Goal: Connect with others: Connect with others

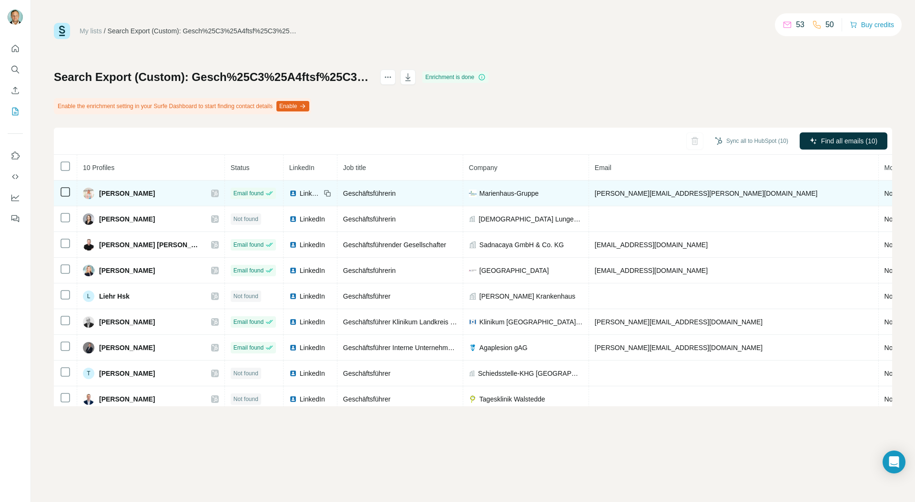
click at [212, 196] on icon at bounding box center [215, 194] width 6 height 8
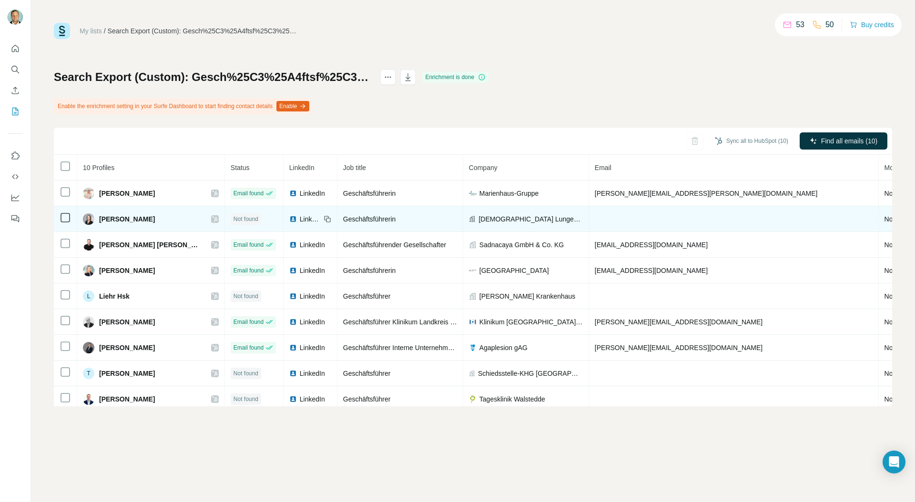
click at [212, 219] on icon at bounding box center [215, 219] width 6 height 8
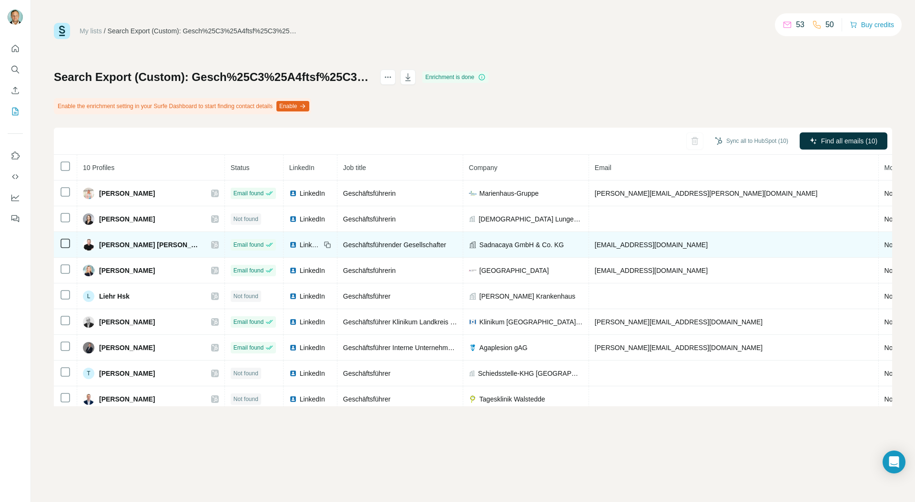
click at [212, 246] on icon at bounding box center [215, 245] width 6 height 8
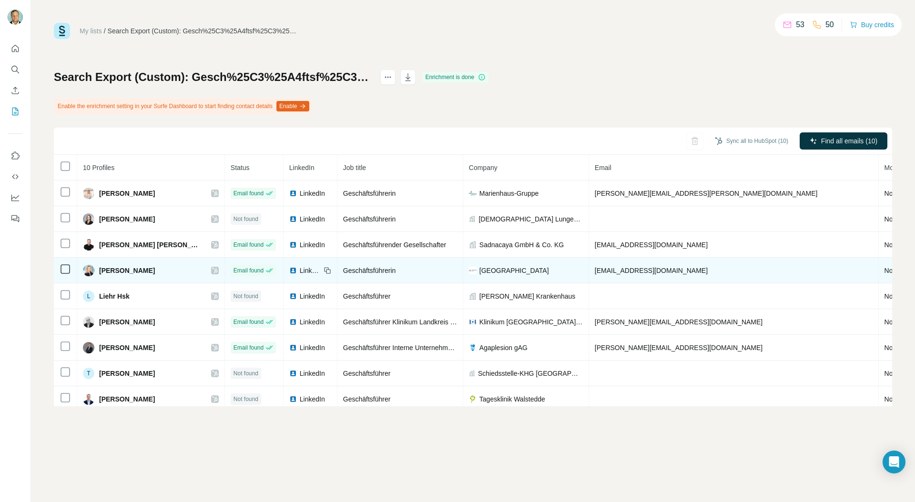
click at [212, 269] on icon at bounding box center [215, 271] width 6 height 8
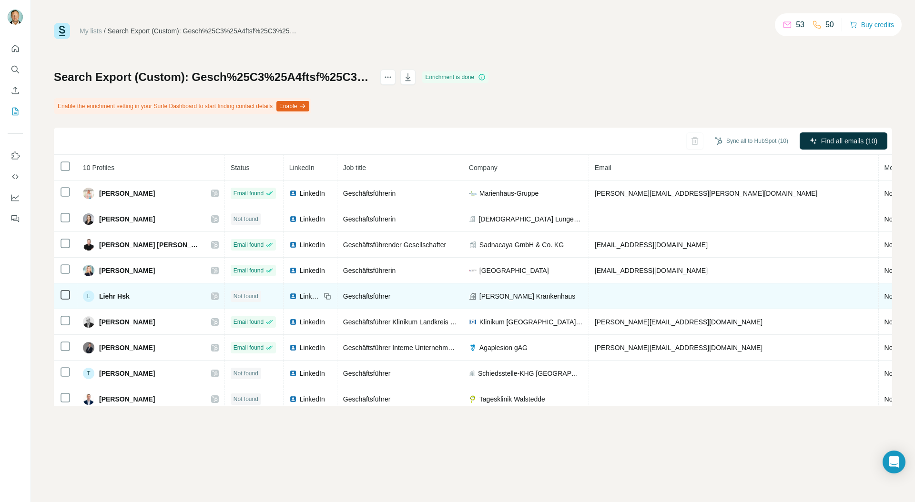
click at [212, 296] on icon at bounding box center [214, 297] width 5 height 6
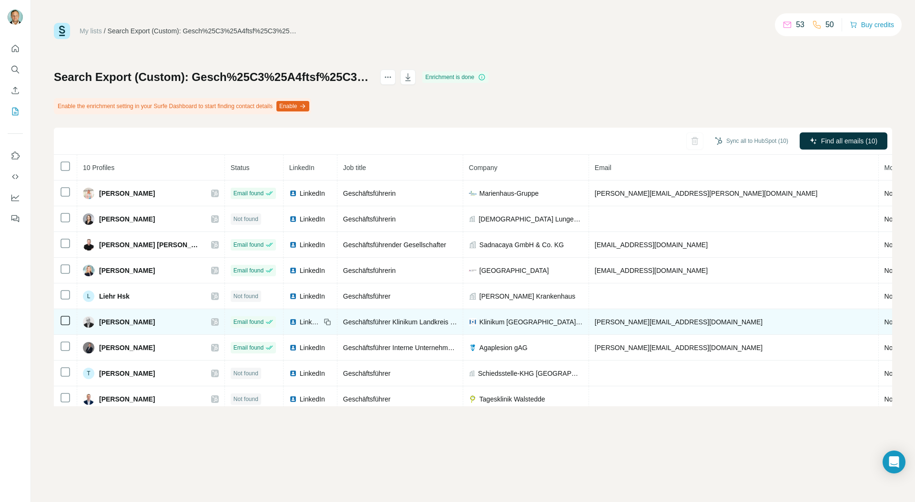
click at [212, 320] on icon at bounding box center [215, 322] width 6 height 8
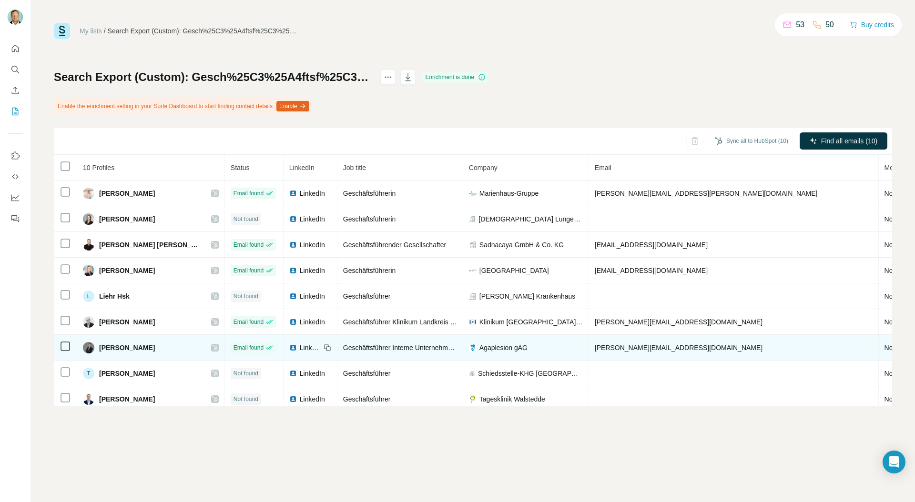
click at [212, 349] on icon at bounding box center [214, 348] width 5 height 6
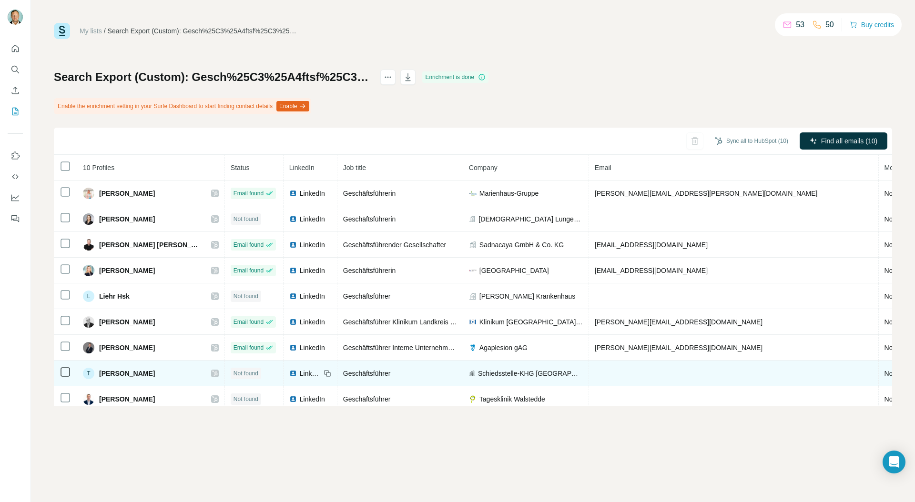
click at [212, 375] on icon at bounding box center [215, 374] width 6 height 8
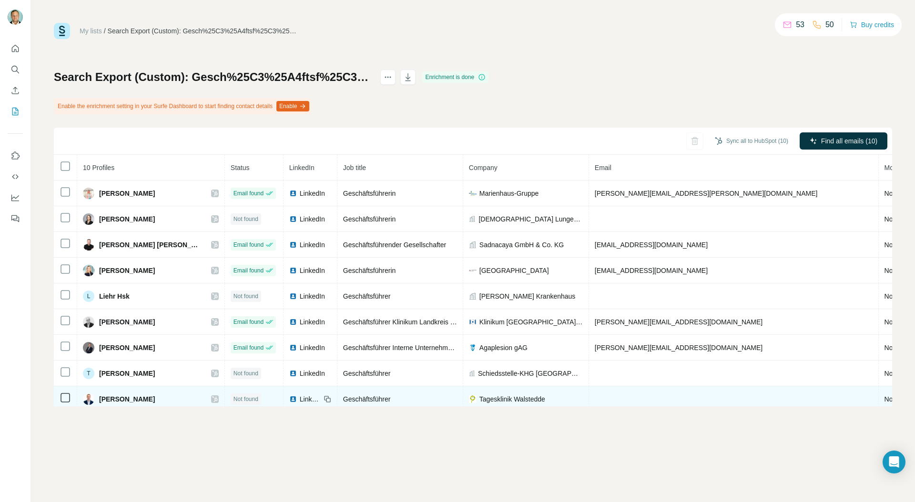
click at [212, 398] on icon at bounding box center [215, 399] width 6 height 8
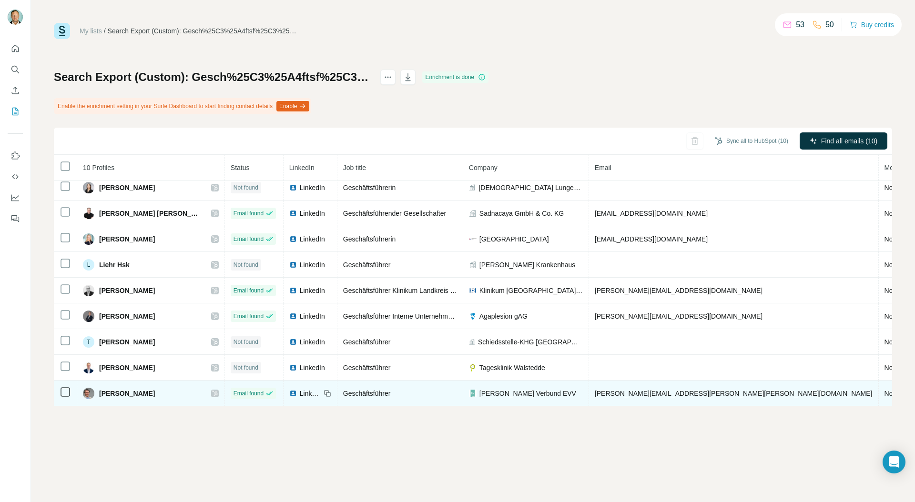
click at [212, 391] on icon at bounding box center [215, 394] width 6 height 8
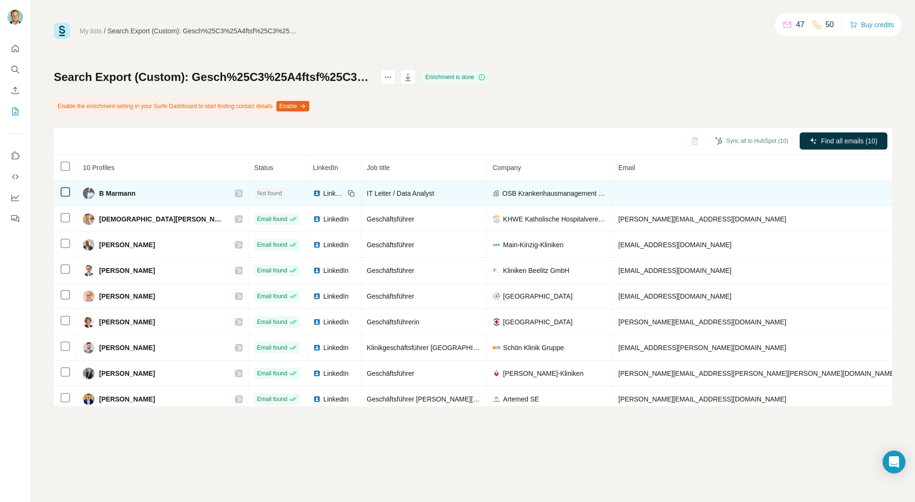
click at [236, 195] on icon at bounding box center [238, 194] width 5 height 6
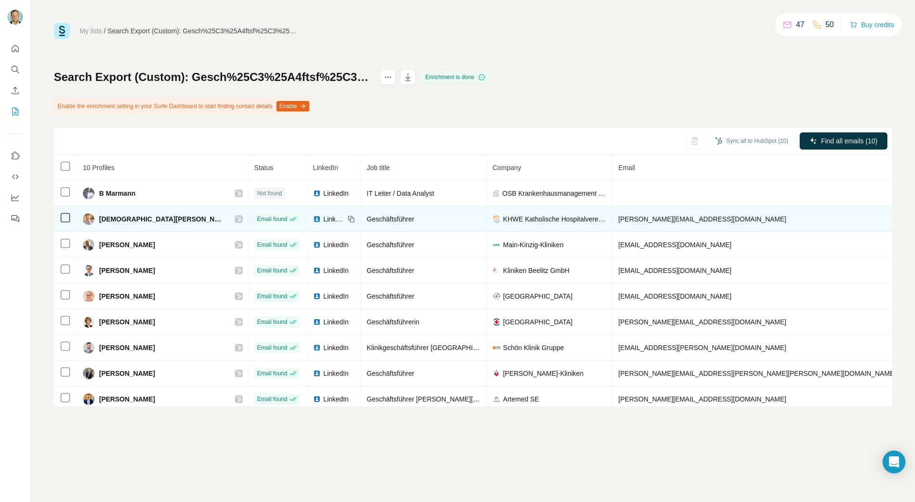
click at [236, 219] on icon at bounding box center [239, 219] width 6 height 8
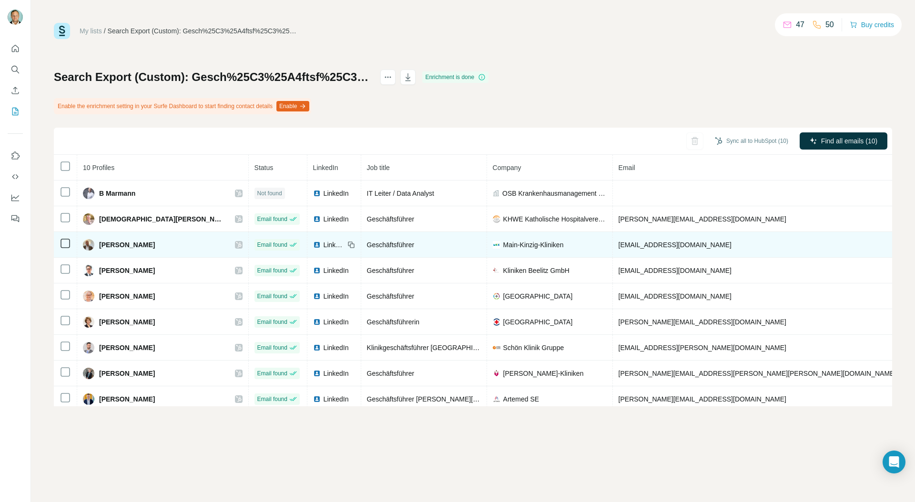
click at [236, 243] on icon at bounding box center [239, 245] width 6 height 8
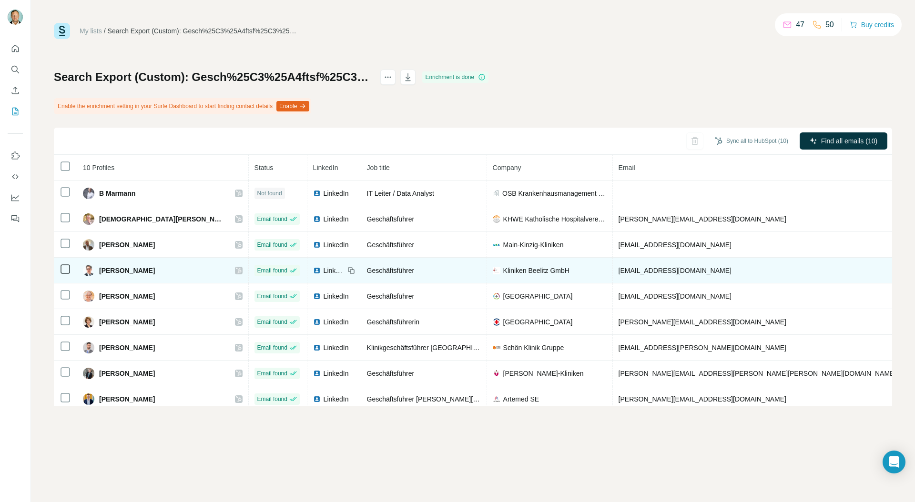
click at [236, 270] on icon at bounding box center [239, 271] width 6 height 8
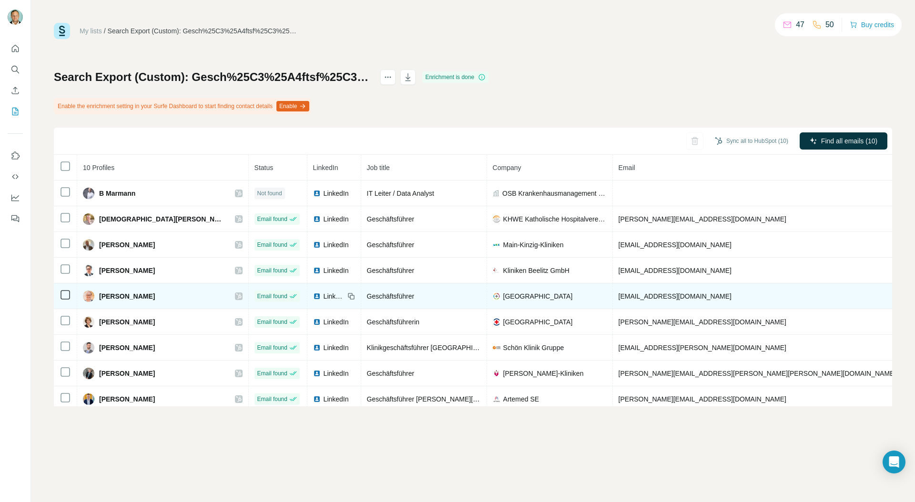
click at [236, 295] on icon at bounding box center [238, 297] width 5 height 6
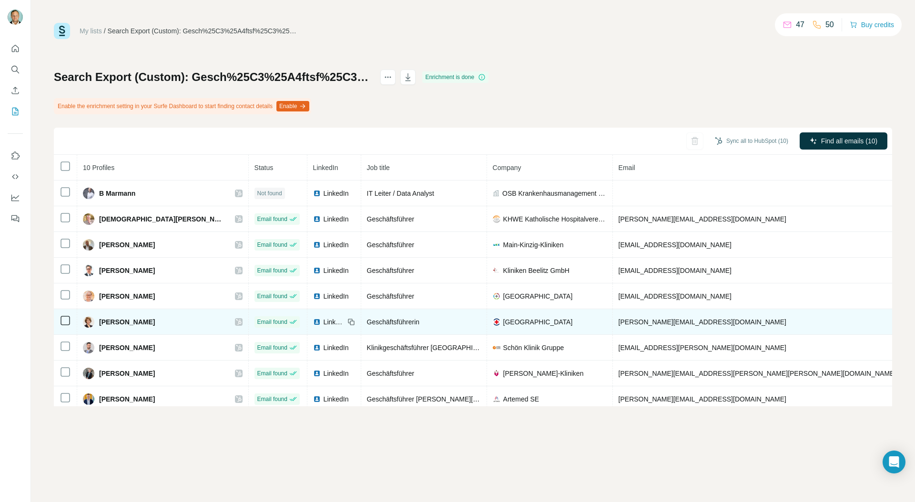
click at [236, 322] on icon at bounding box center [239, 322] width 6 height 8
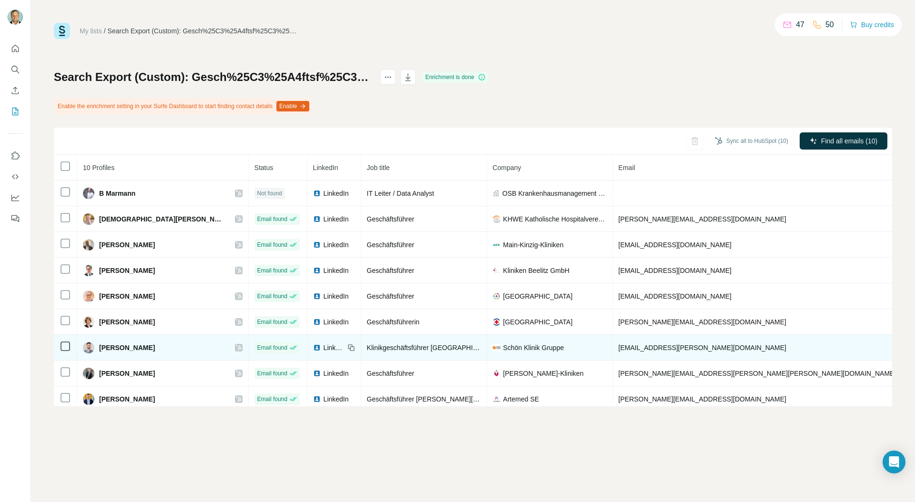
click at [236, 347] on icon at bounding box center [238, 348] width 5 height 6
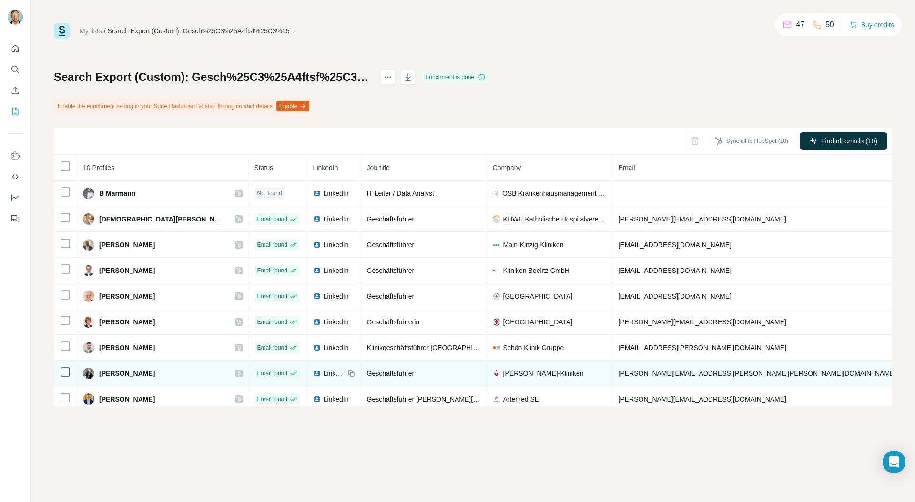
click at [236, 373] on icon at bounding box center [239, 374] width 6 height 8
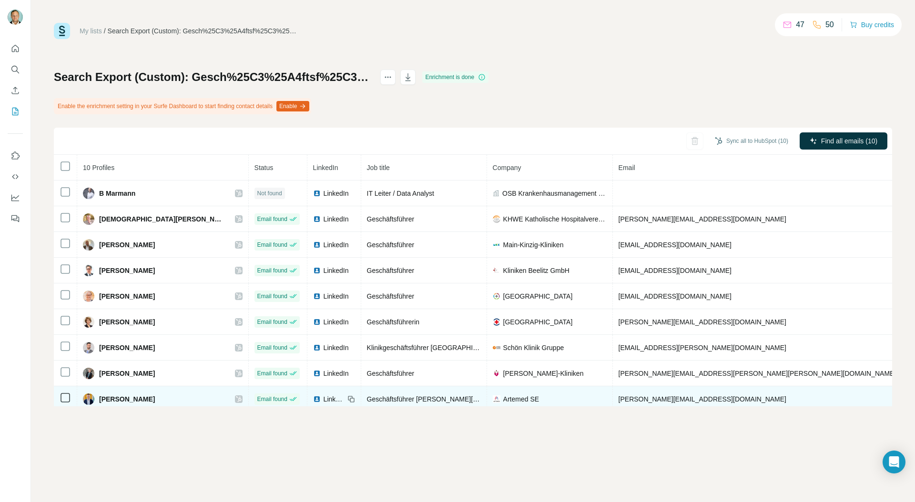
click at [236, 400] on icon at bounding box center [238, 399] width 5 height 6
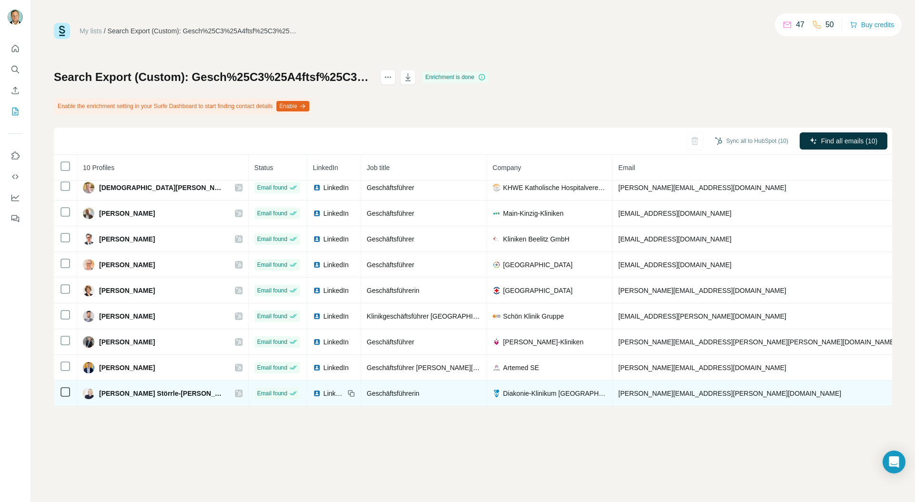
click at [236, 393] on icon at bounding box center [239, 394] width 6 height 8
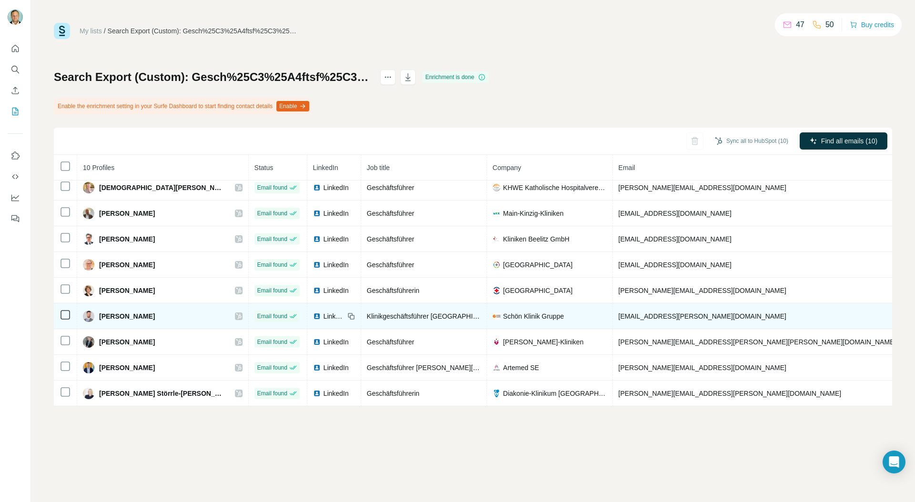
scroll to position [0, 0]
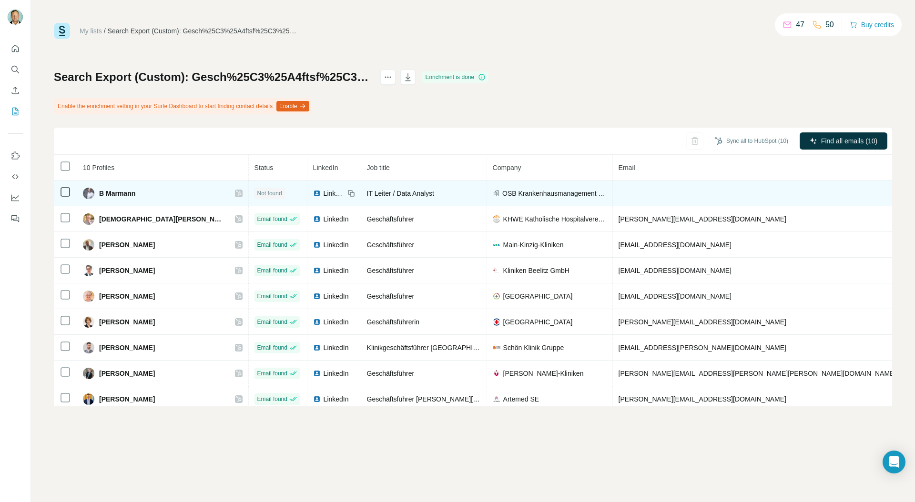
click at [324, 191] on span "LinkedIn" at bounding box center [334, 194] width 21 height 10
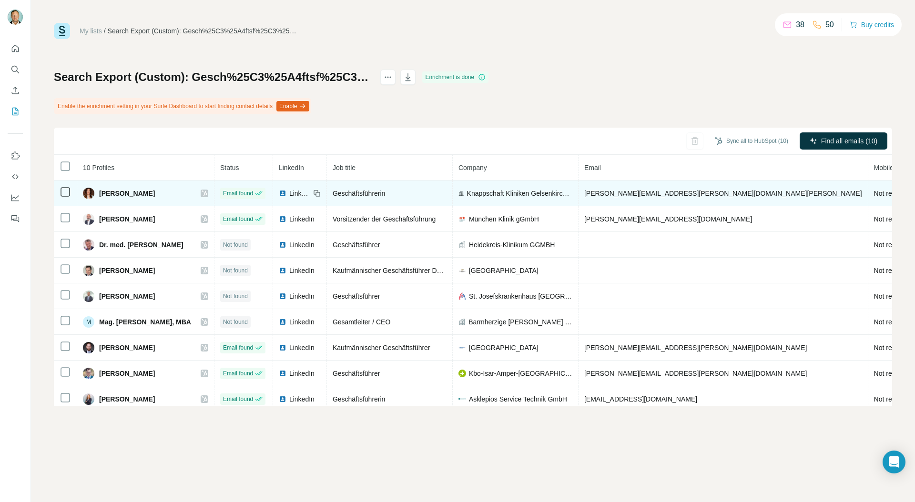
click at [202, 193] on icon at bounding box center [205, 194] width 6 height 8
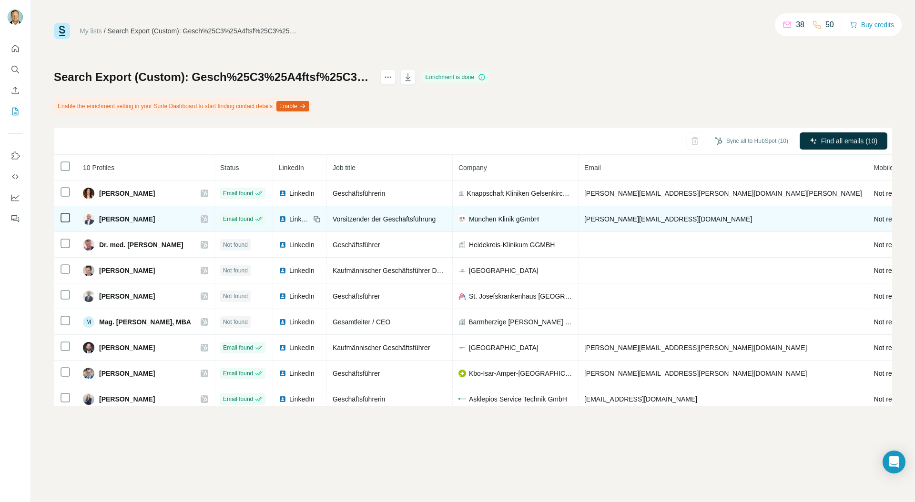
click at [202, 219] on icon at bounding box center [205, 219] width 6 height 8
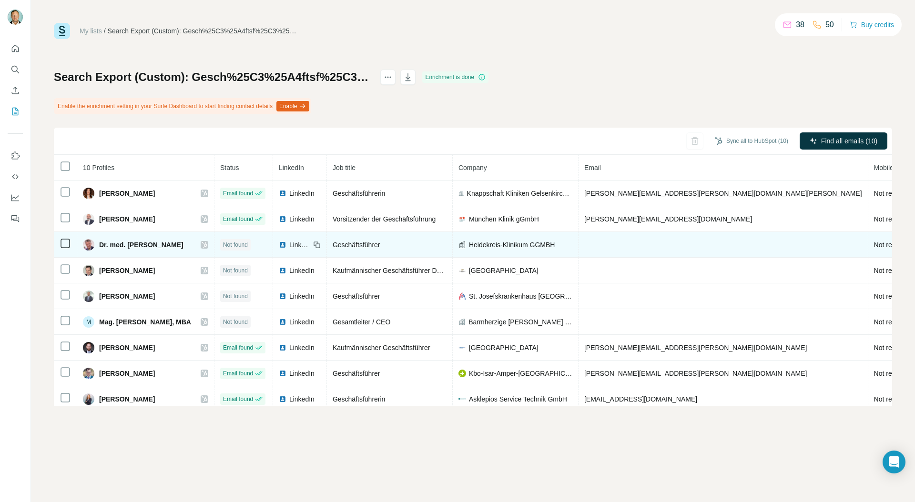
click at [202, 243] on icon at bounding box center [204, 245] width 5 height 6
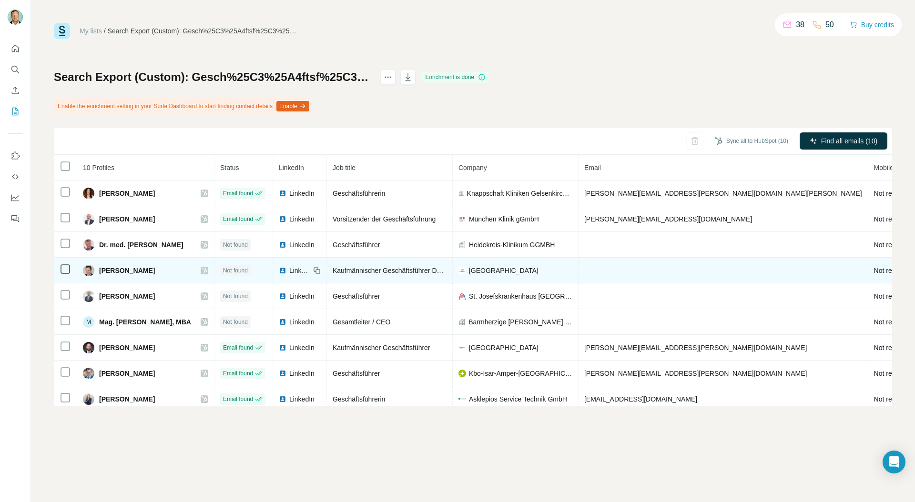
click at [202, 270] on icon at bounding box center [205, 271] width 6 height 8
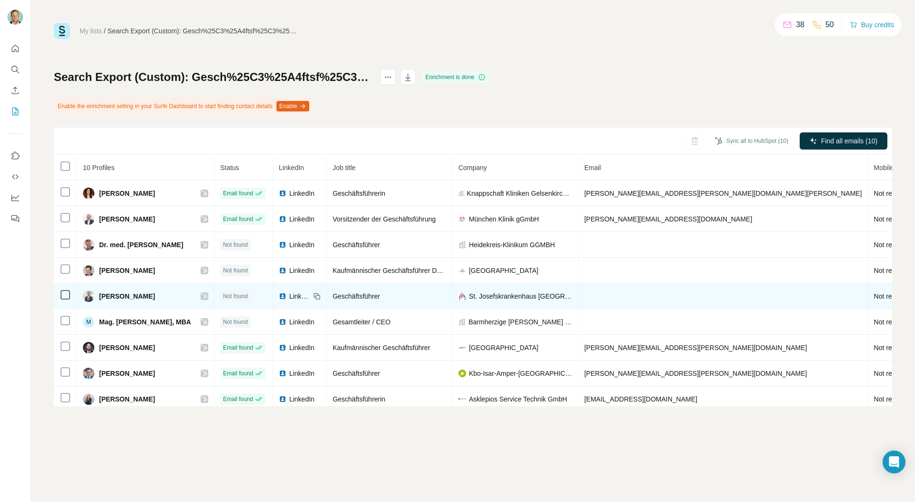
click at [202, 296] on icon at bounding box center [205, 297] width 6 height 8
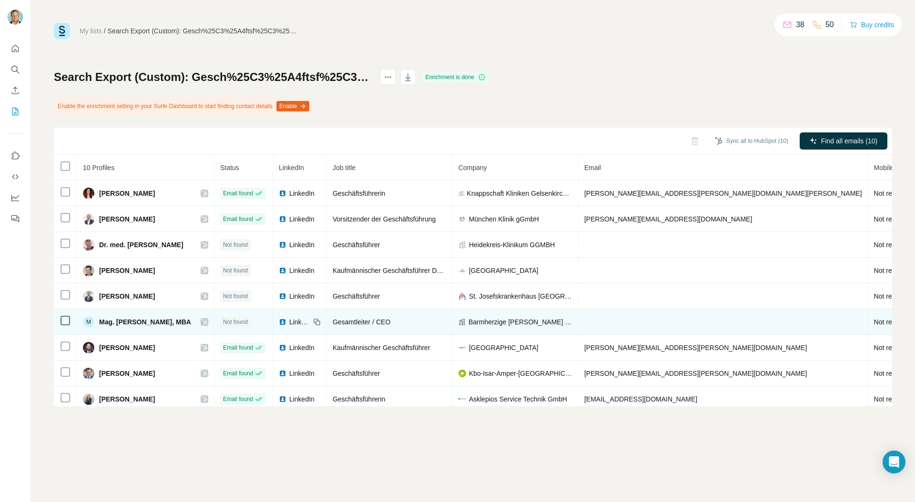
click at [202, 320] on icon at bounding box center [205, 322] width 6 height 8
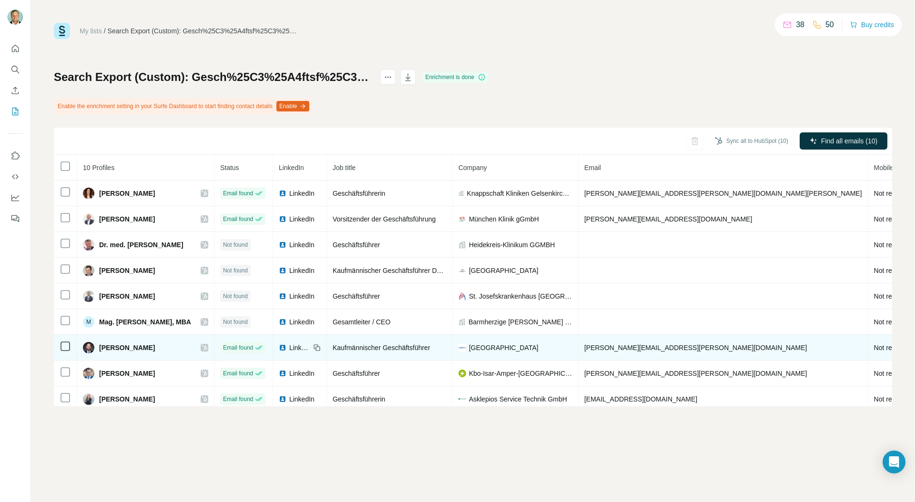
click at [202, 346] on icon at bounding box center [205, 348] width 6 height 8
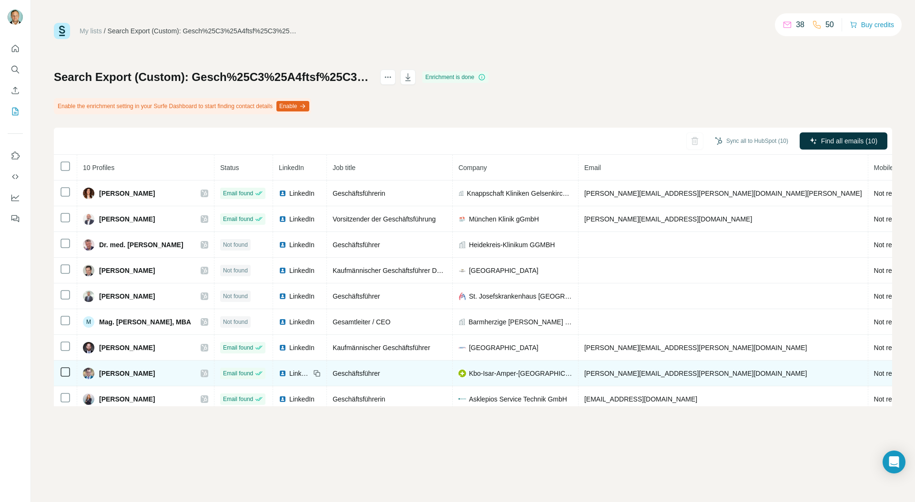
click at [202, 376] on icon at bounding box center [205, 374] width 6 height 8
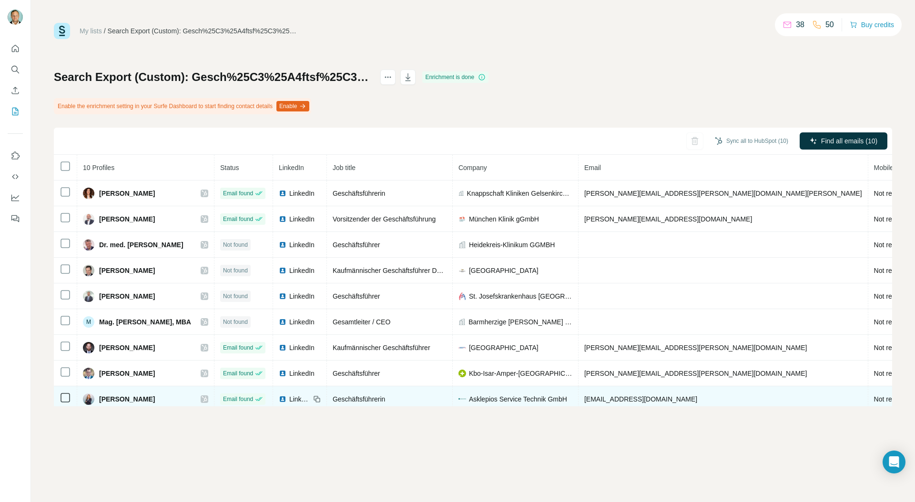
click at [202, 400] on icon at bounding box center [204, 399] width 5 height 6
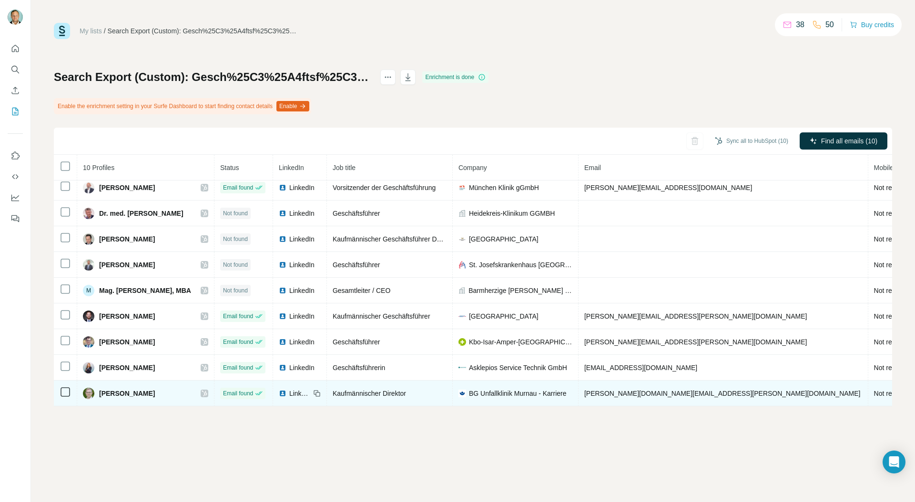
click at [202, 391] on icon at bounding box center [205, 394] width 6 height 8
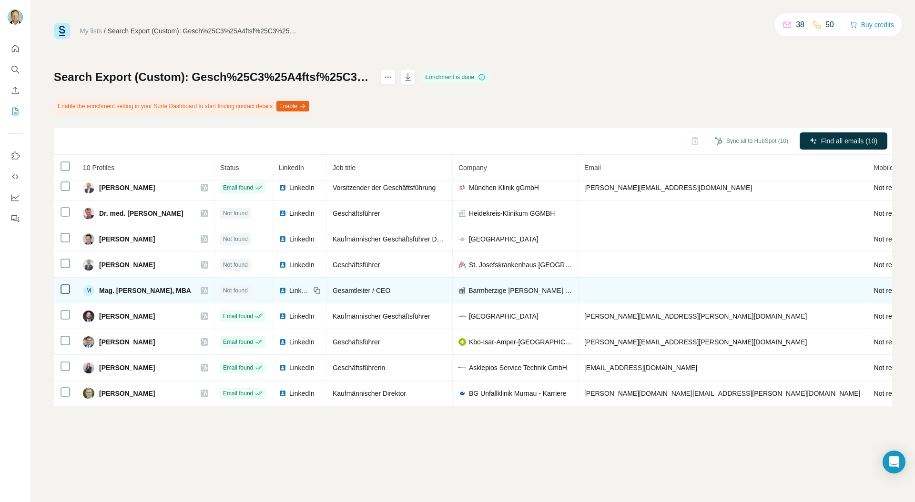
scroll to position [0, 0]
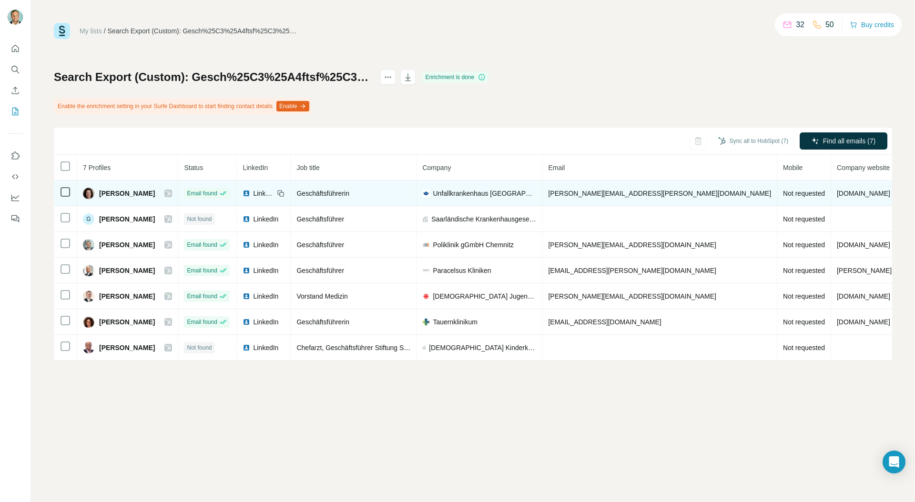
click at [165, 191] on icon at bounding box center [168, 194] width 6 height 8
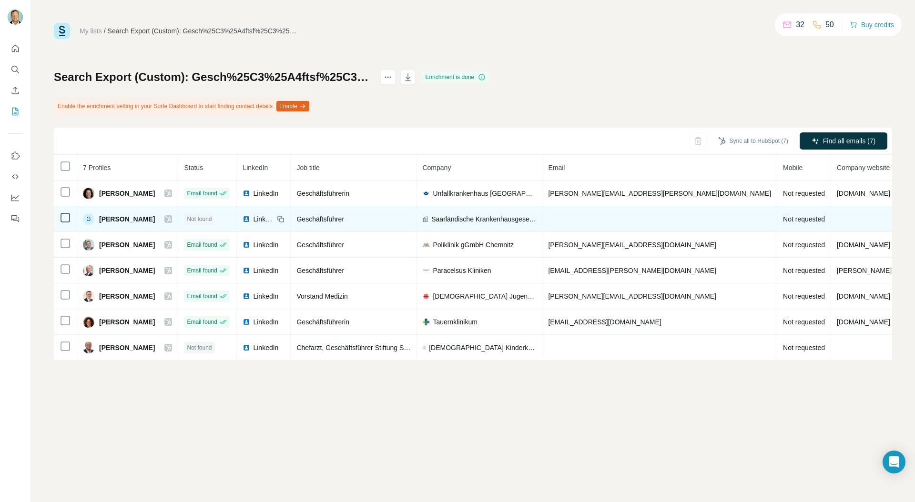
click at [165, 216] on icon at bounding box center [168, 219] width 6 height 8
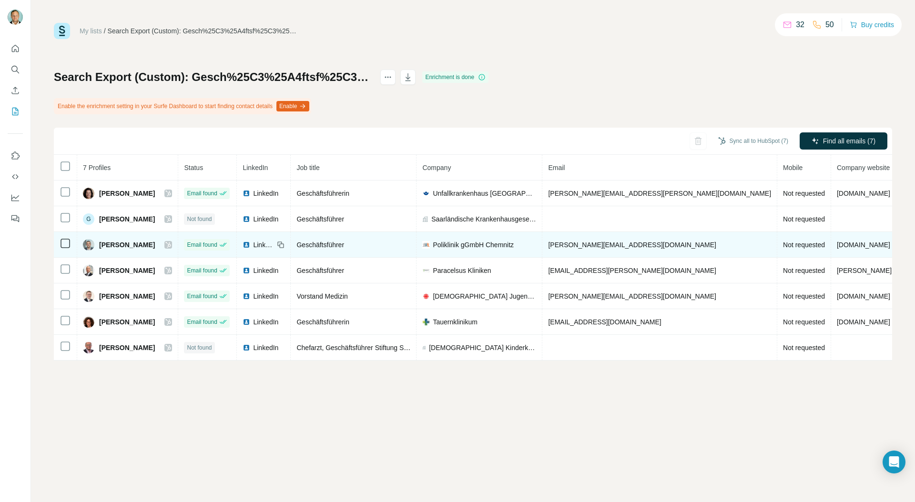
click at [165, 245] on icon at bounding box center [168, 245] width 6 height 8
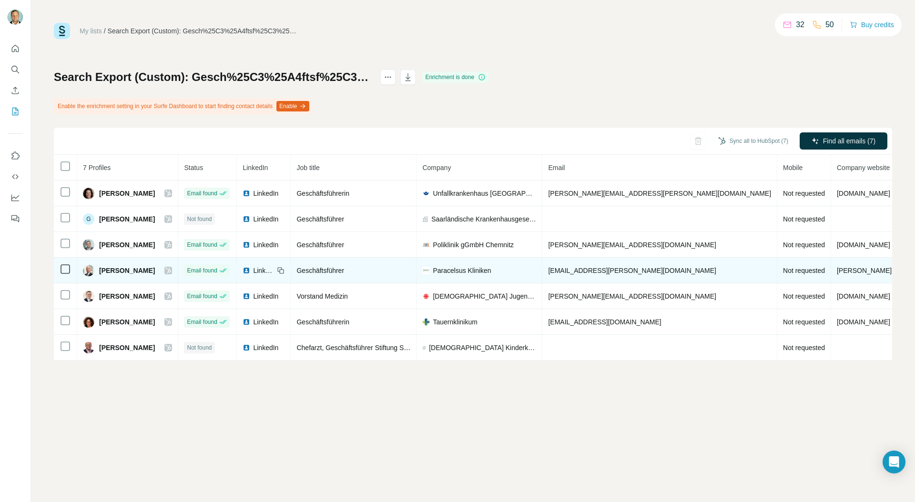
click at [165, 268] on icon at bounding box center [168, 271] width 6 height 8
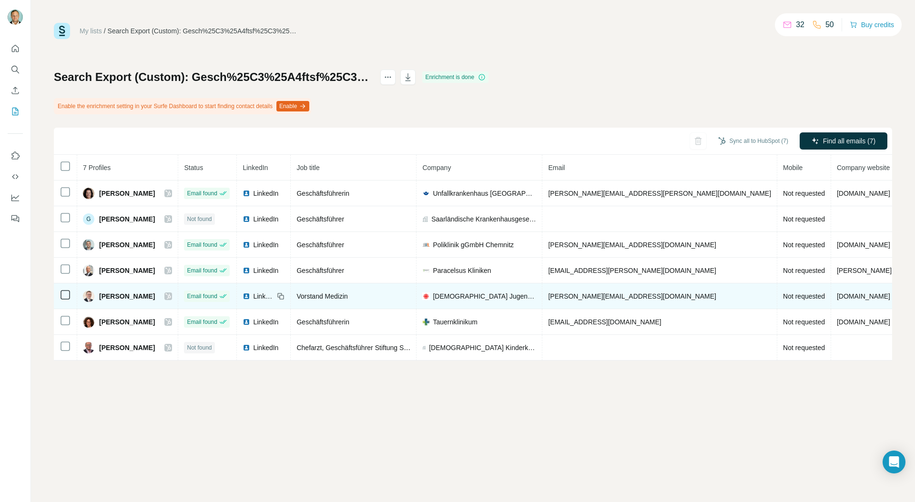
click at [165, 295] on icon at bounding box center [168, 297] width 6 height 8
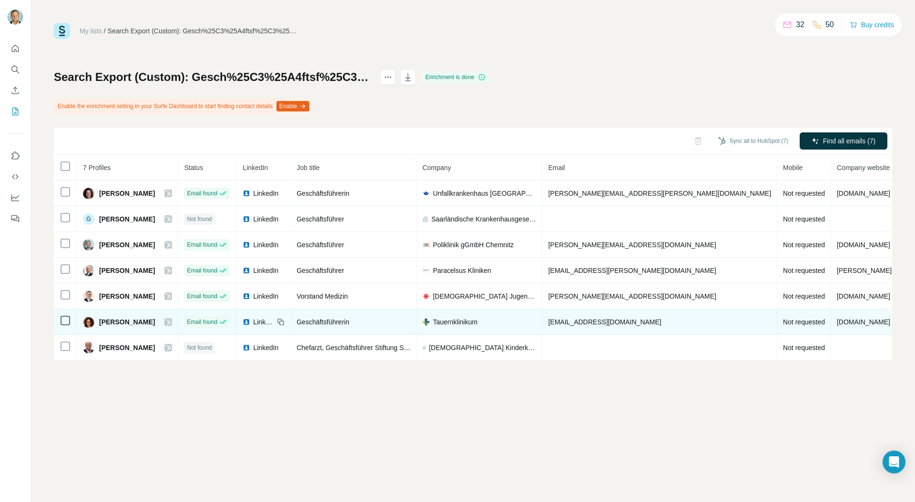
click at [165, 326] on div "Silke Göltl" at bounding box center [127, 321] width 89 height 11
click at [166, 321] on icon at bounding box center [168, 322] width 5 height 6
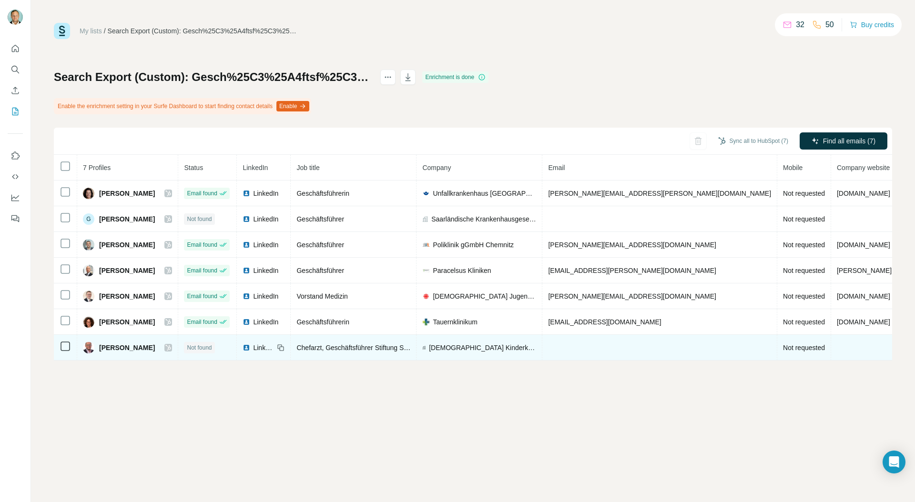
click at [165, 346] on icon at bounding box center [168, 348] width 6 height 8
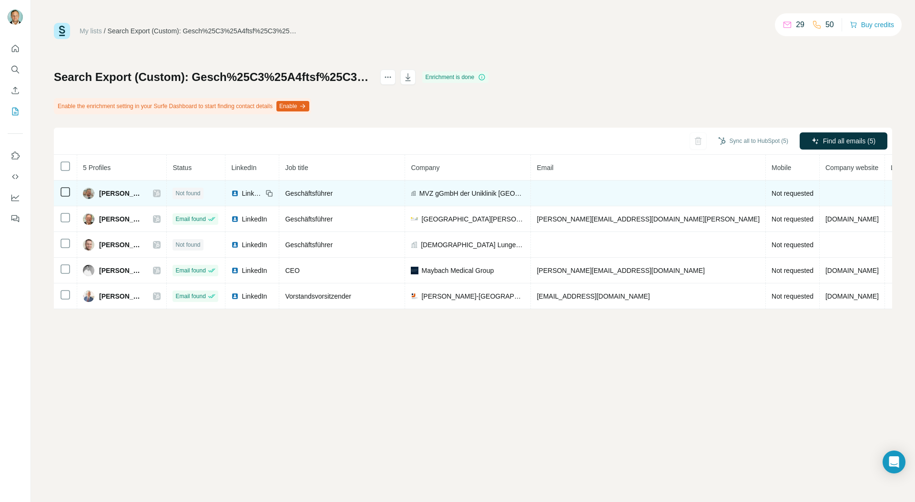
click at [160, 190] on icon at bounding box center [157, 194] width 6 height 8
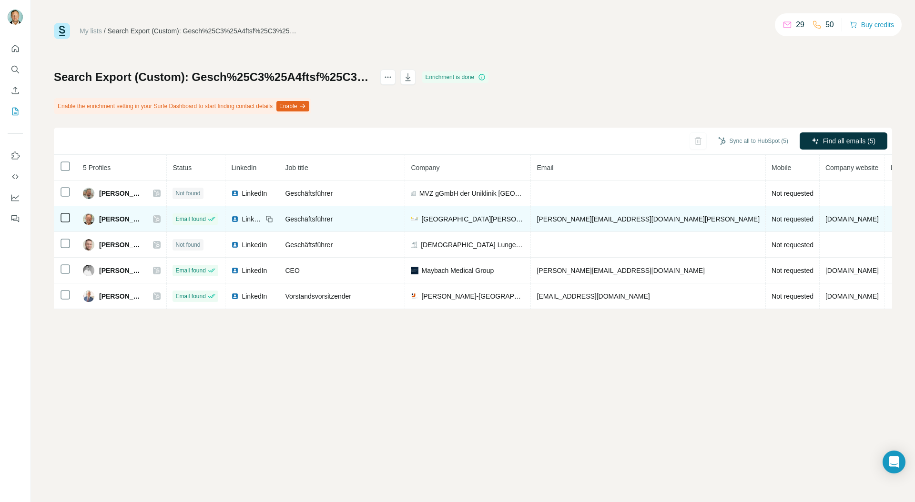
click at [160, 218] on icon at bounding box center [157, 219] width 6 height 8
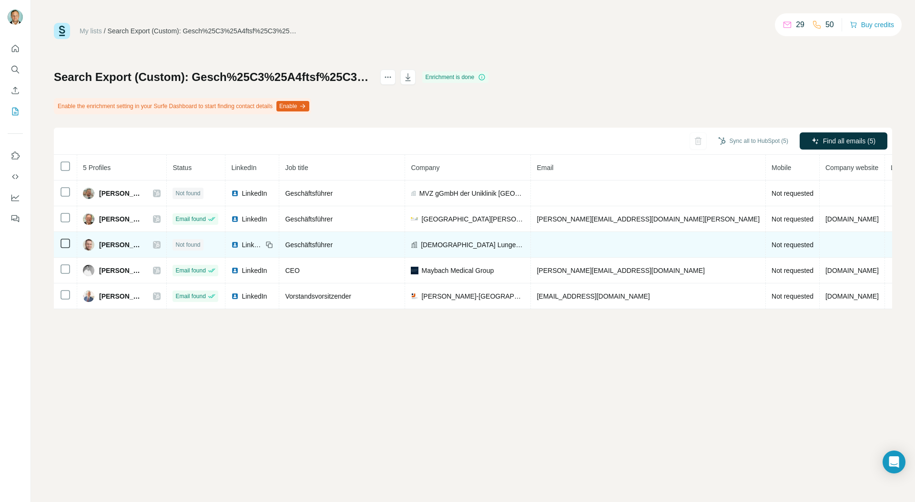
click at [160, 243] on icon at bounding box center [156, 245] width 5 height 6
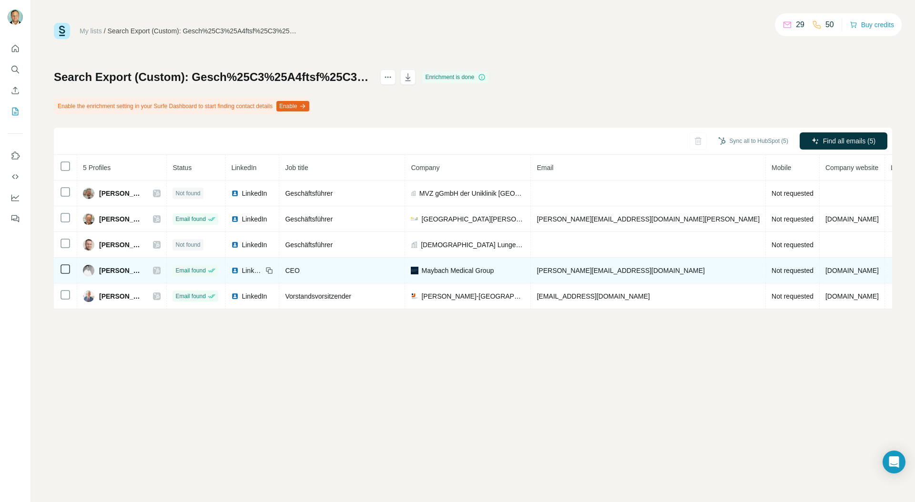
click at [160, 270] on icon at bounding box center [157, 271] width 6 height 8
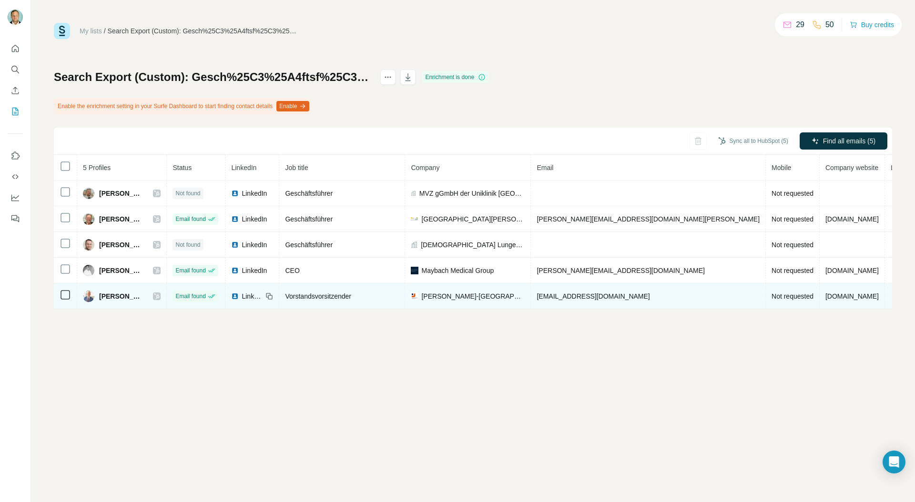
click at [160, 293] on icon at bounding box center [157, 297] width 6 height 8
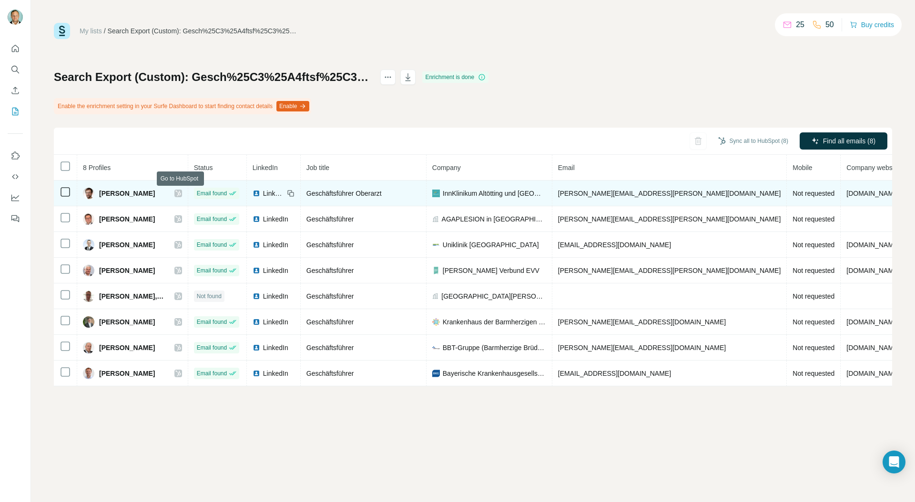
click at [181, 194] on icon at bounding box center [178, 194] width 6 height 8
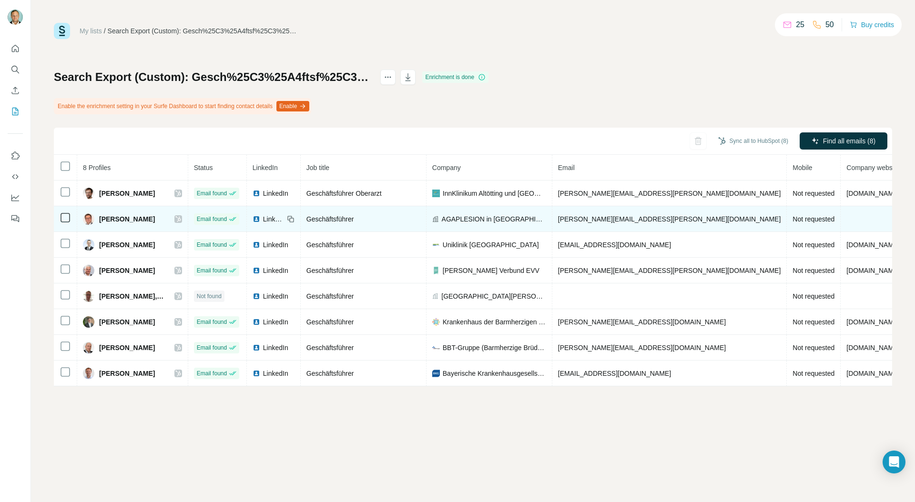
click at [181, 220] on icon at bounding box center [178, 219] width 6 height 8
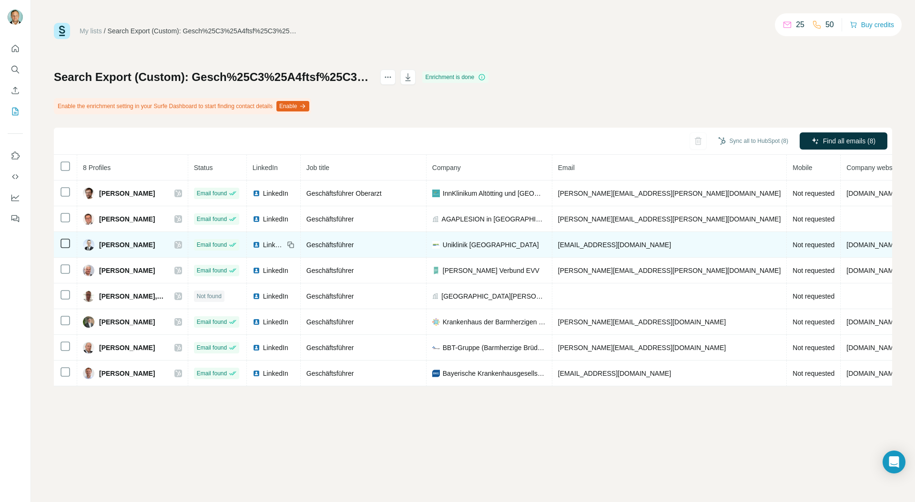
click at [181, 244] on icon at bounding box center [177, 245] width 5 height 6
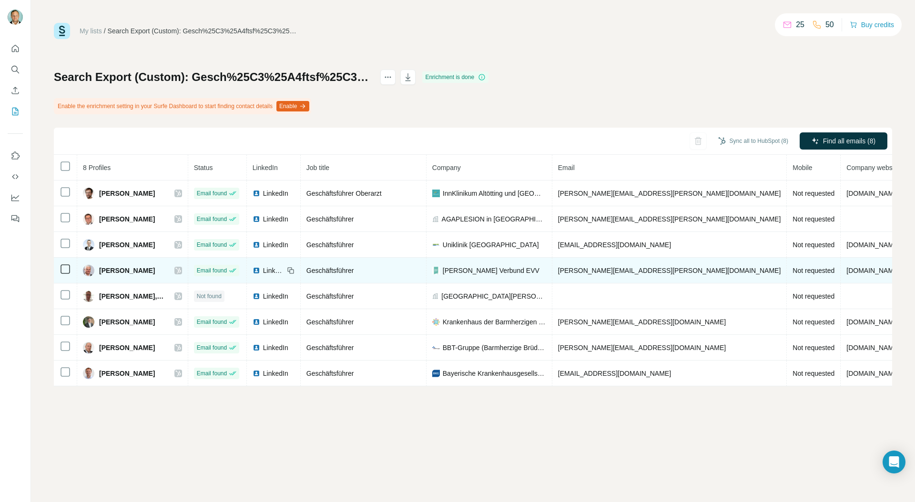
click at [181, 272] on icon at bounding box center [178, 271] width 6 height 8
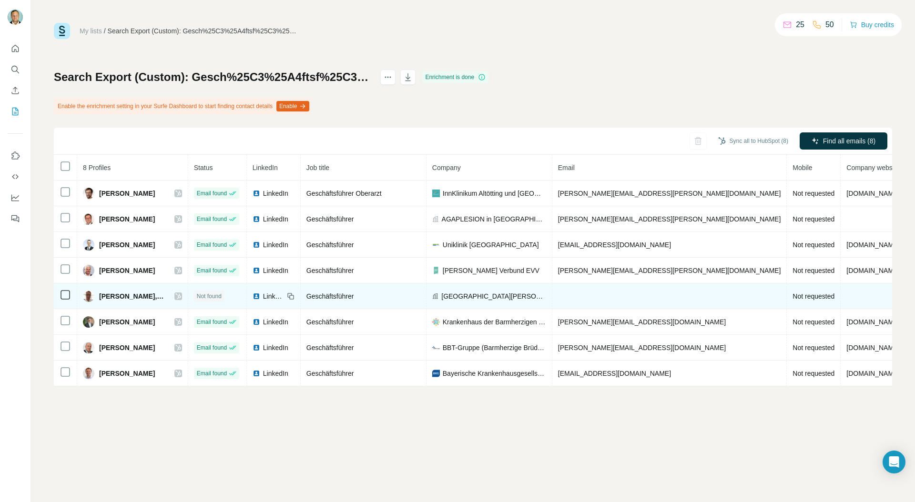
click at [181, 295] on icon at bounding box center [178, 297] width 6 height 8
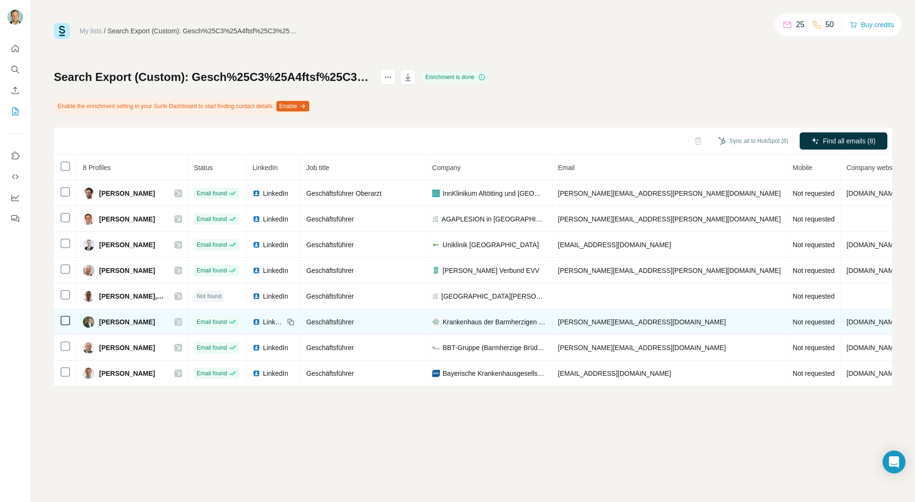
click at [181, 323] on icon at bounding box center [177, 322] width 5 height 6
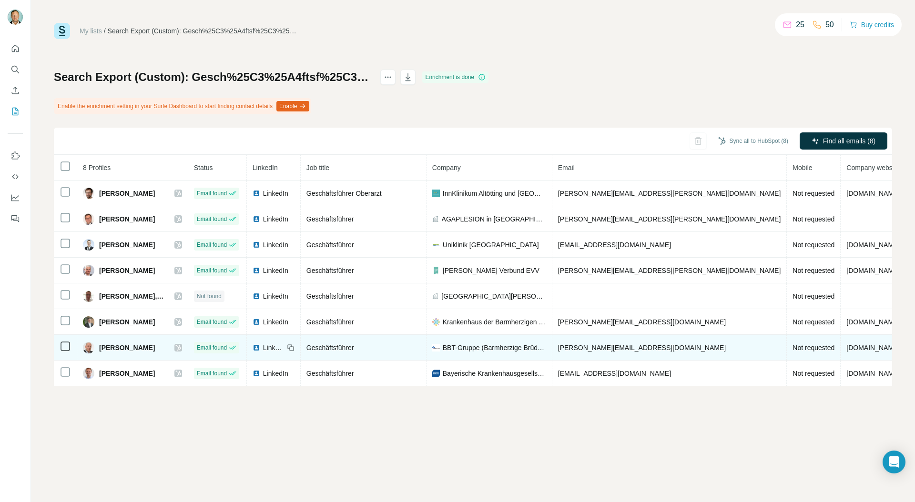
click at [181, 349] on icon at bounding box center [177, 348] width 5 height 6
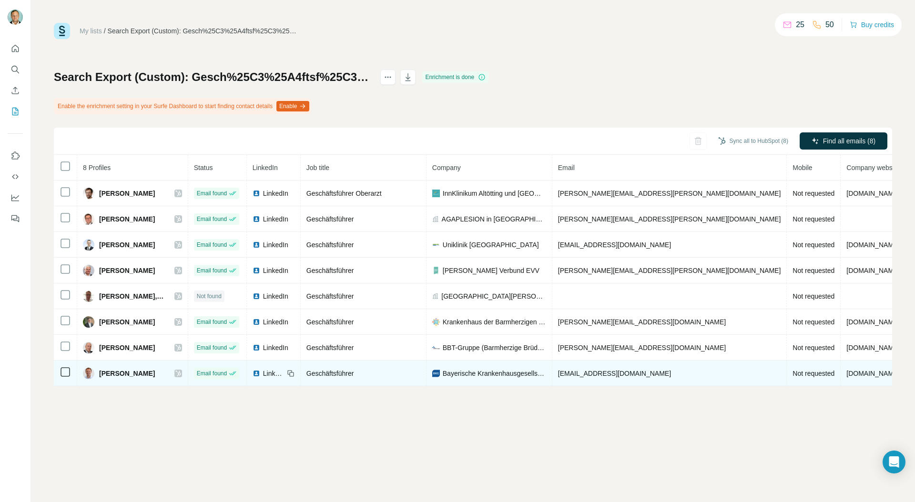
click at [181, 373] on icon at bounding box center [177, 374] width 5 height 6
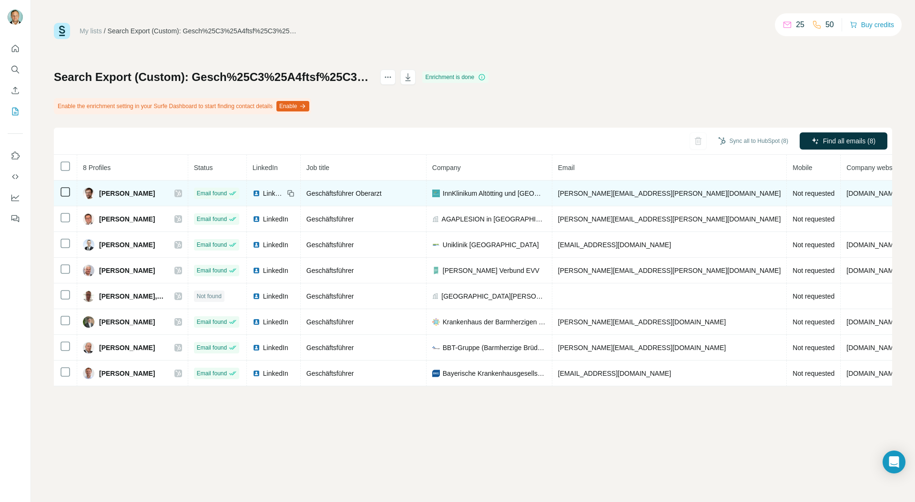
click at [181, 192] on icon at bounding box center [178, 194] width 6 height 8
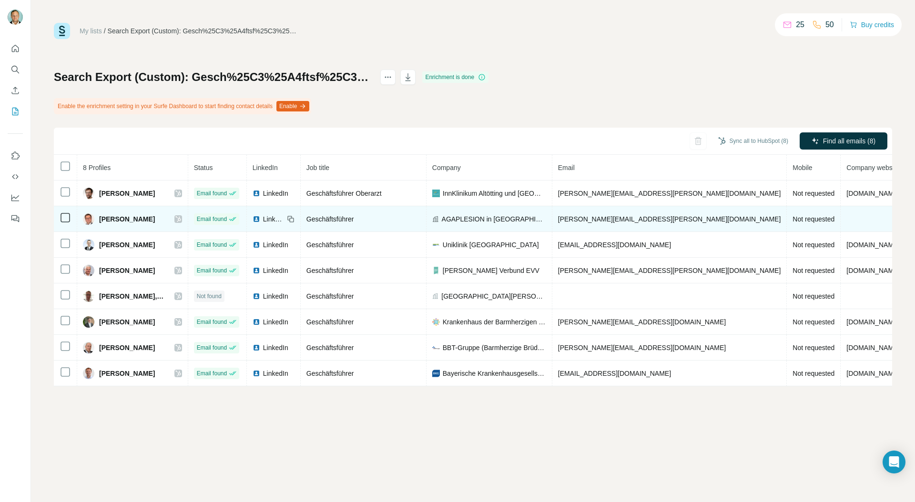
click at [181, 220] on icon at bounding box center [177, 219] width 5 height 6
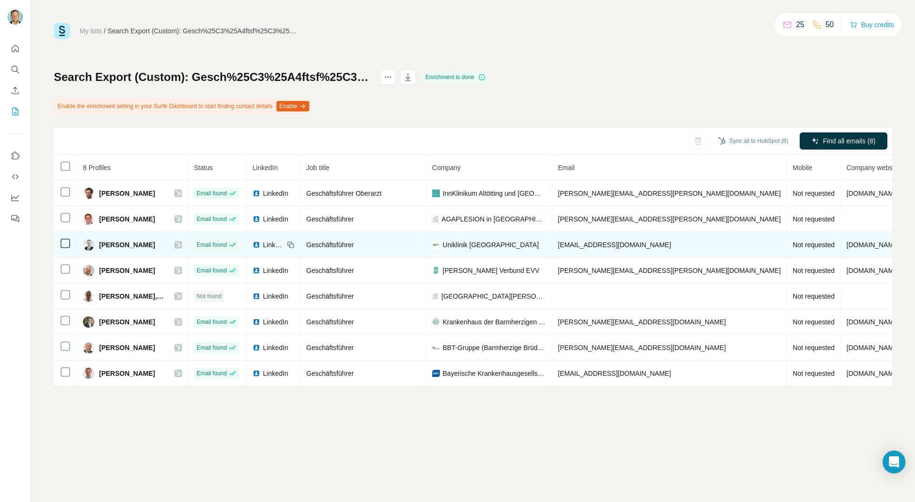
click at [181, 244] on icon at bounding box center [177, 245] width 5 height 6
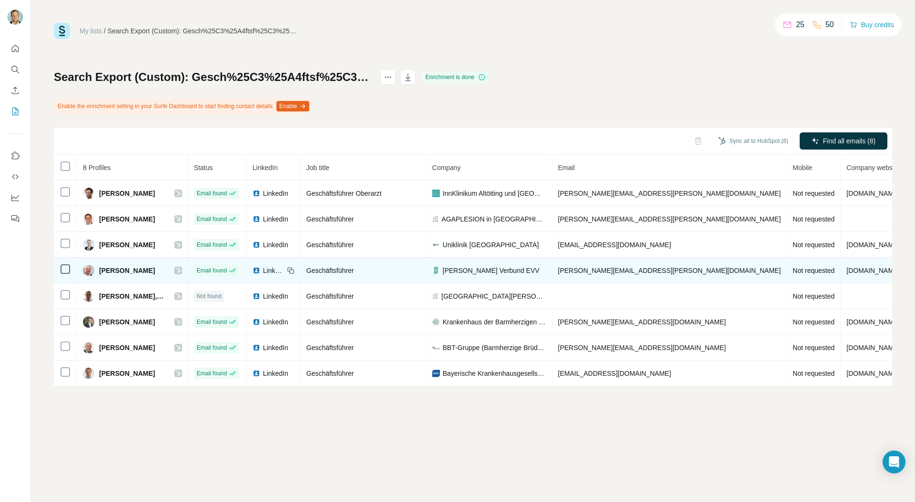
click at [181, 270] on icon at bounding box center [177, 271] width 5 height 6
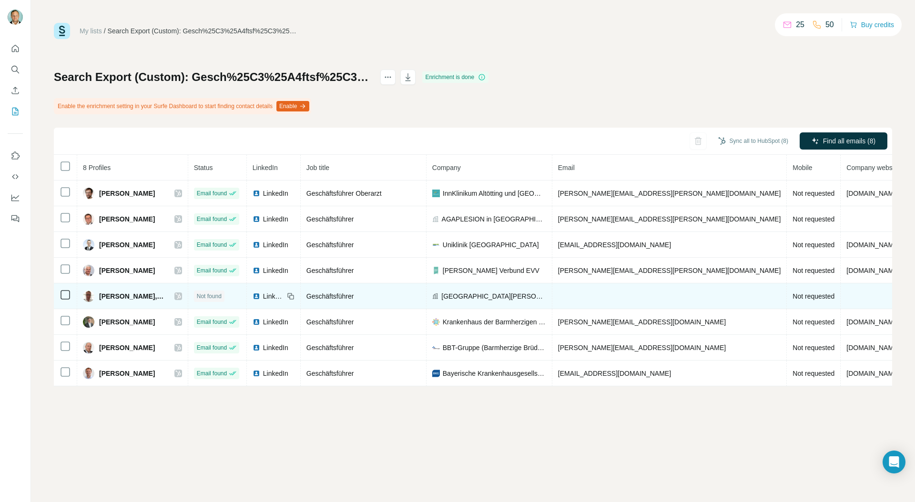
click at [181, 298] on icon at bounding box center [178, 297] width 6 height 8
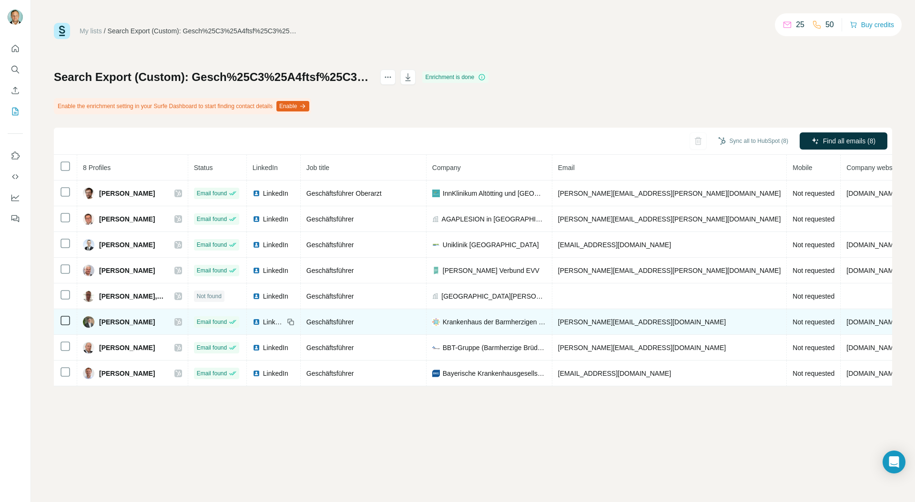
click at [182, 325] on div "Johann Minihuber" at bounding box center [132, 321] width 99 height 11
click at [181, 322] on icon at bounding box center [178, 322] width 6 height 8
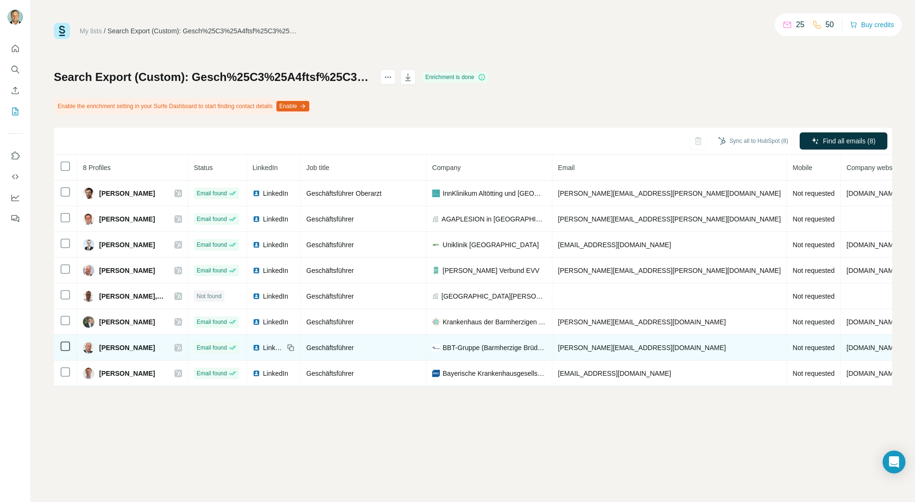
click at [181, 348] on icon at bounding box center [178, 348] width 6 height 8
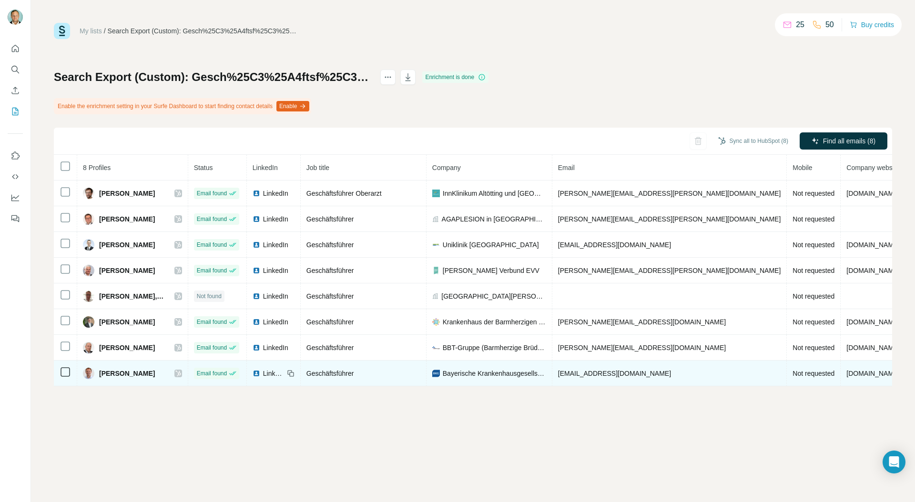
click at [181, 371] on icon at bounding box center [178, 374] width 6 height 8
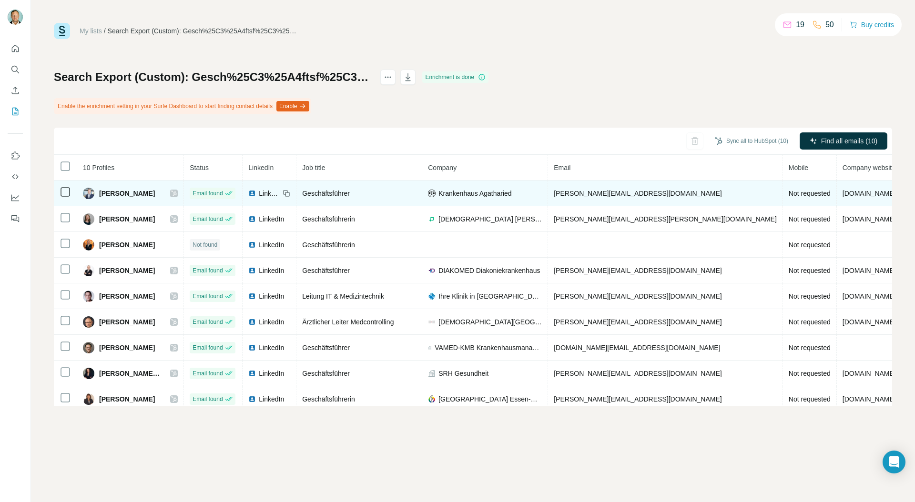
click at [177, 193] on icon at bounding box center [174, 194] width 6 height 8
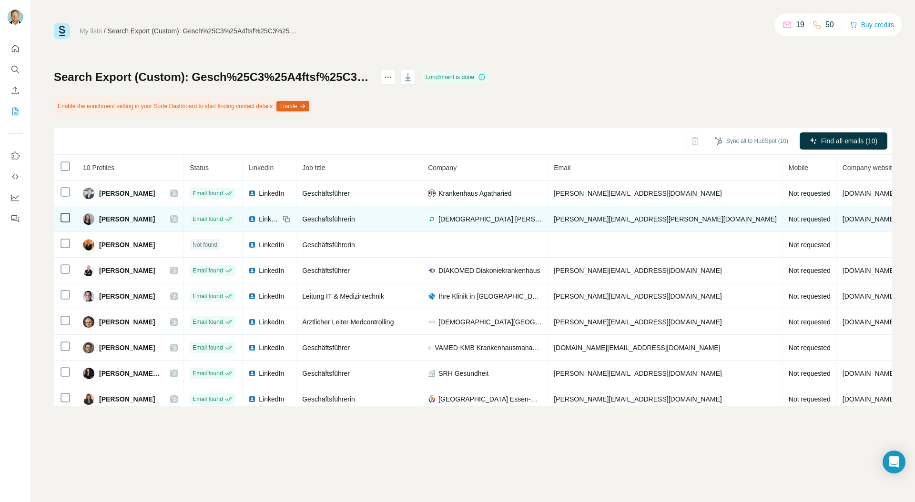
click at [177, 217] on icon at bounding box center [174, 219] width 6 height 8
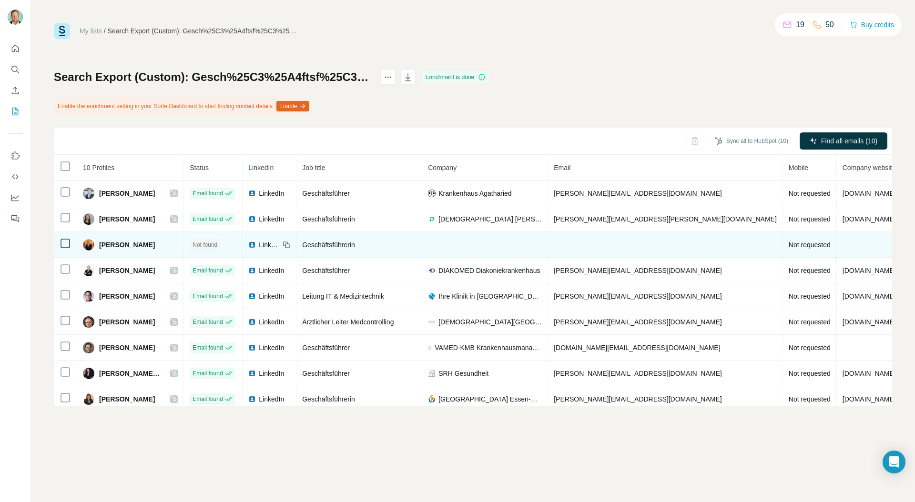
click at [267, 244] on span "LinkedIn" at bounding box center [269, 245] width 21 height 10
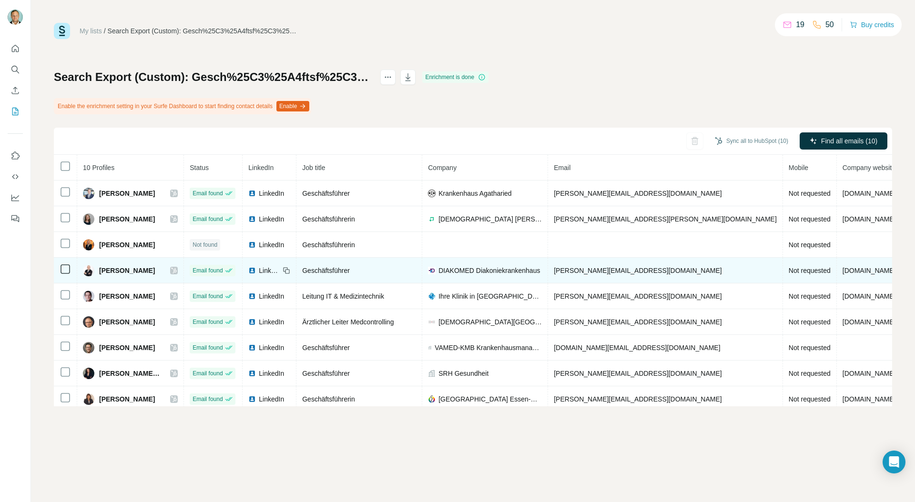
click at [177, 269] on icon at bounding box center [174, 271] width 6 height 8
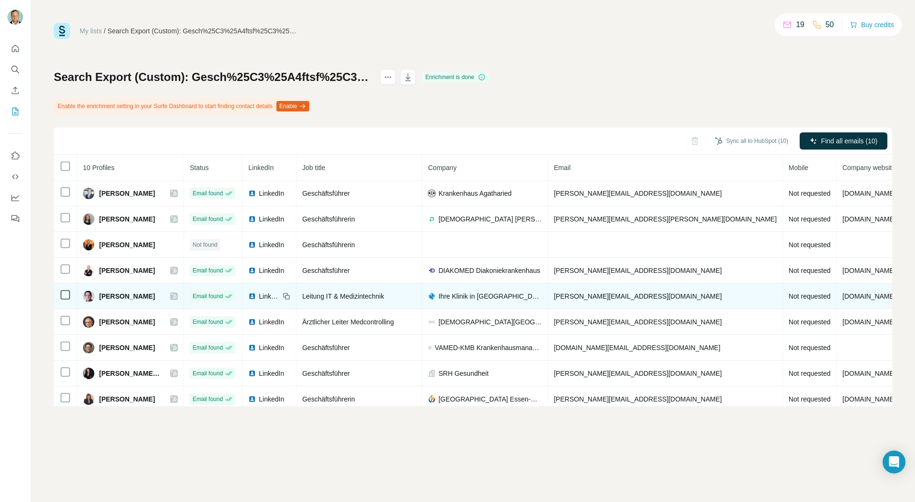
click at [177, 298] on icon at bounding box center [174, 297] width 5 height 6
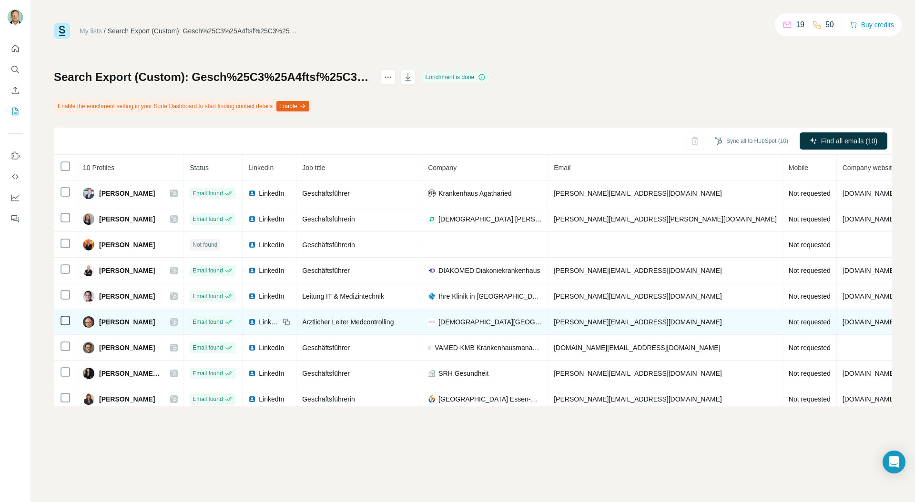
click at [177, 320] on icon at bounding box center [174, 322] width 5 height 6
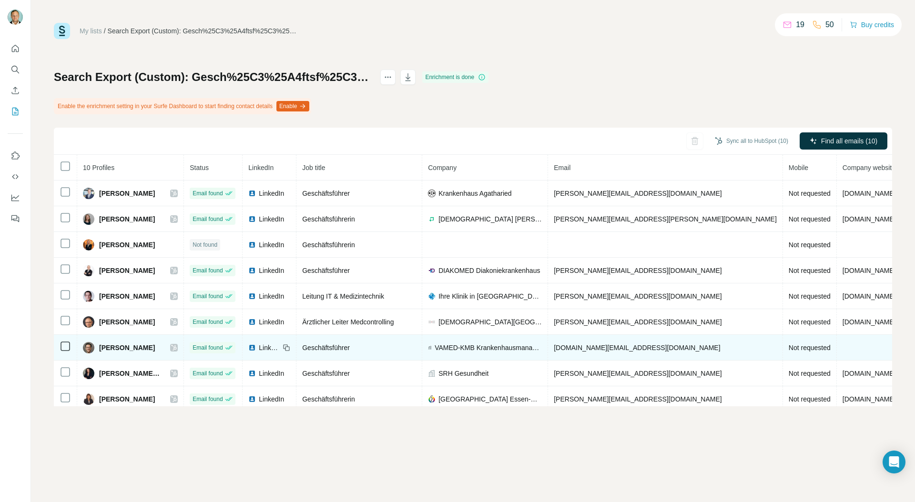
click at [177, 351] on icon at bounding box center [174, 348] width 6 height 8
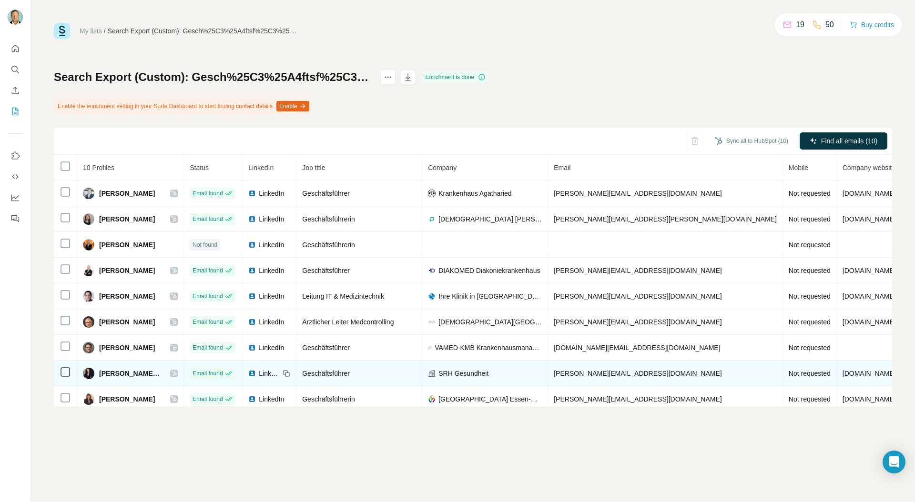
click at [177, 372] on icon at bounding box center [174, 374] width 5 height 6
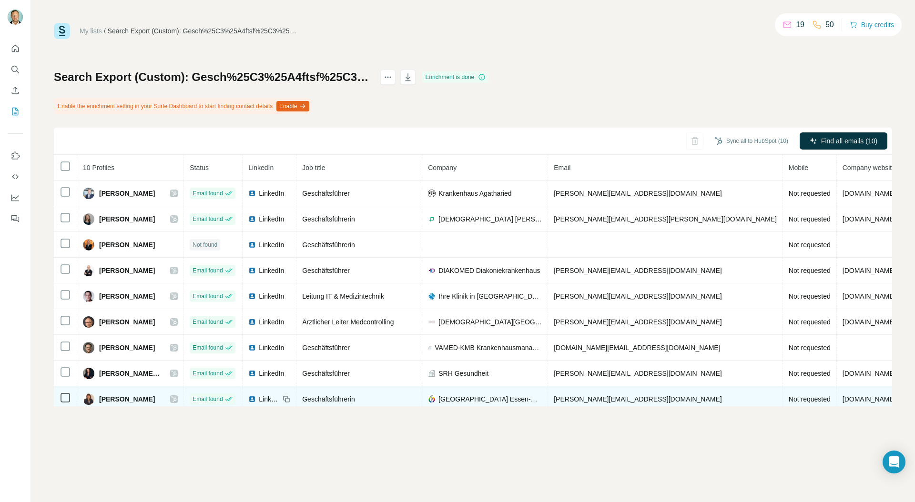
click at [177, 400] on icon at bounding box center [174, 399] width 6 height 8
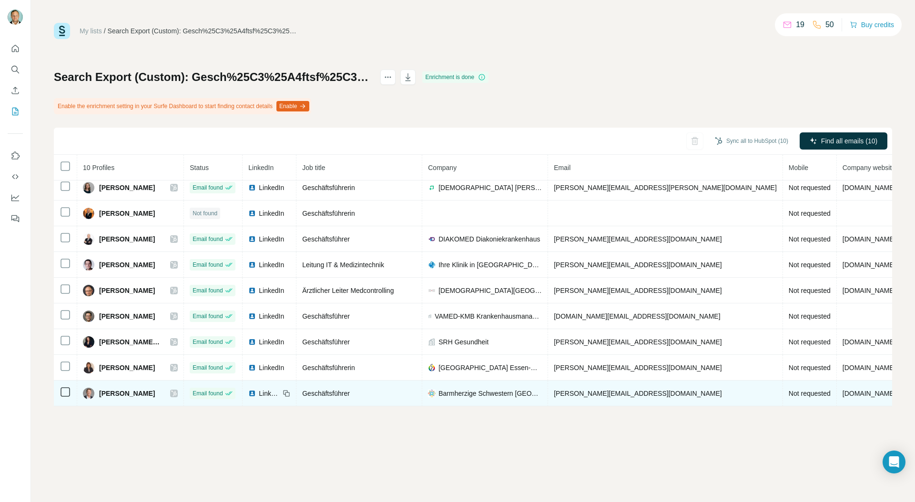
click at [177, 390] on icon at bounding box center [174, 394] width 6 height 8
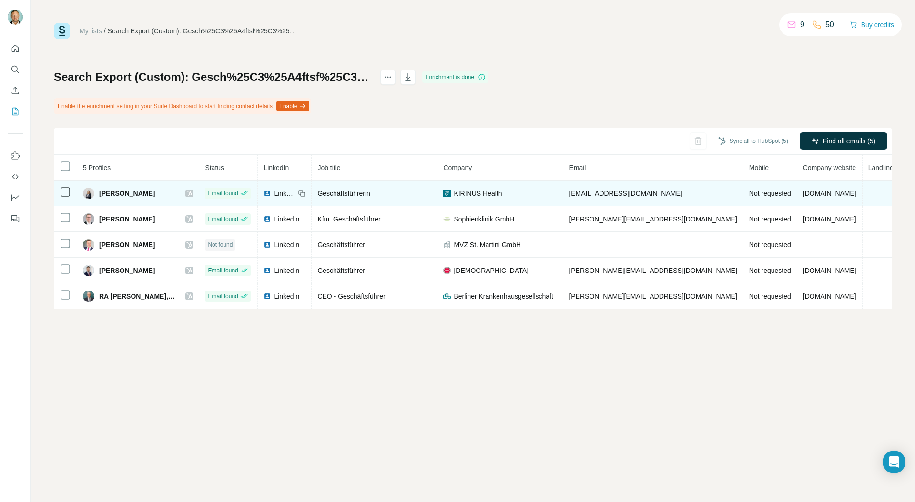
click at [186, 193] on icon at bounding box center [189, 194] width 6 height 8
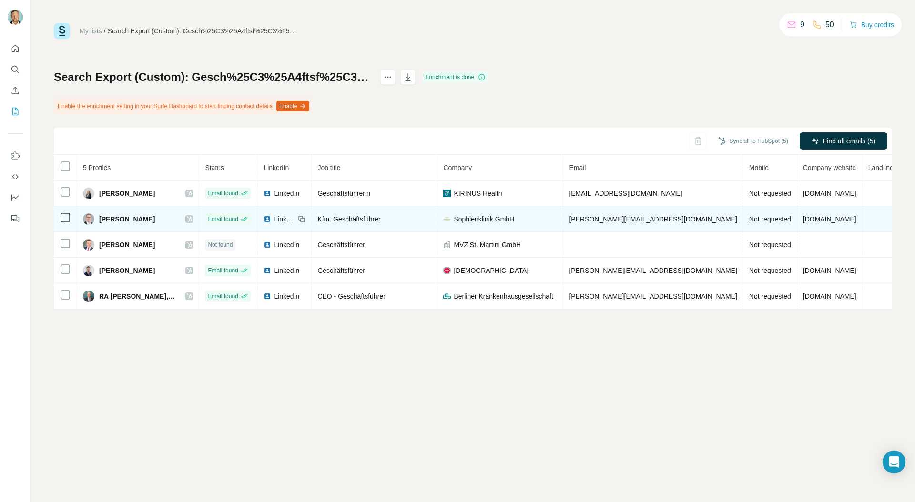
click at [186, 221] on icon at bounding box center [189, 219] width 6 height 8
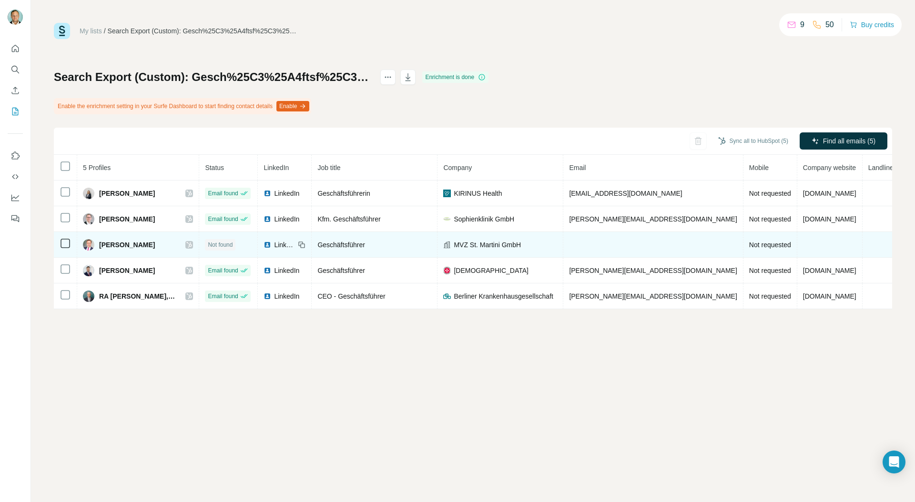
click at [187, 246] on icon at bounding box center [189, 245] width 5 height 6
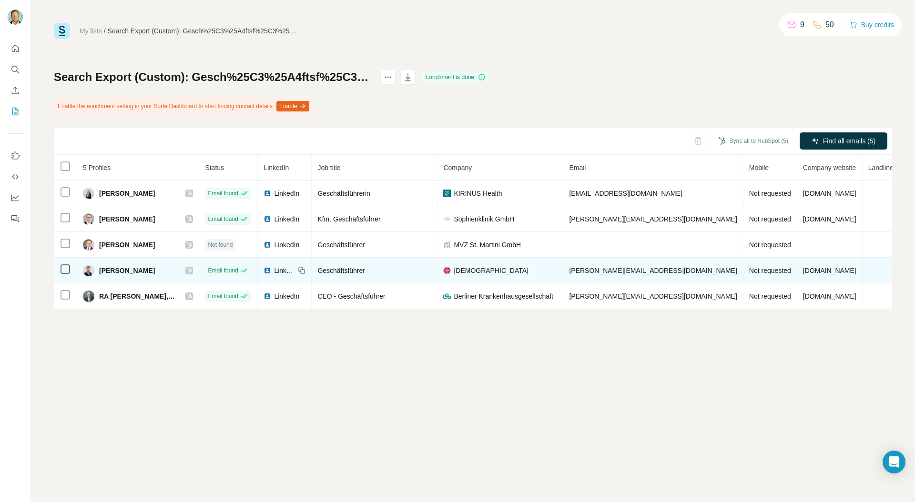
click at [182, 274] on div "Matthias Becker" at bounding box center [138, 270] width 110 height 11
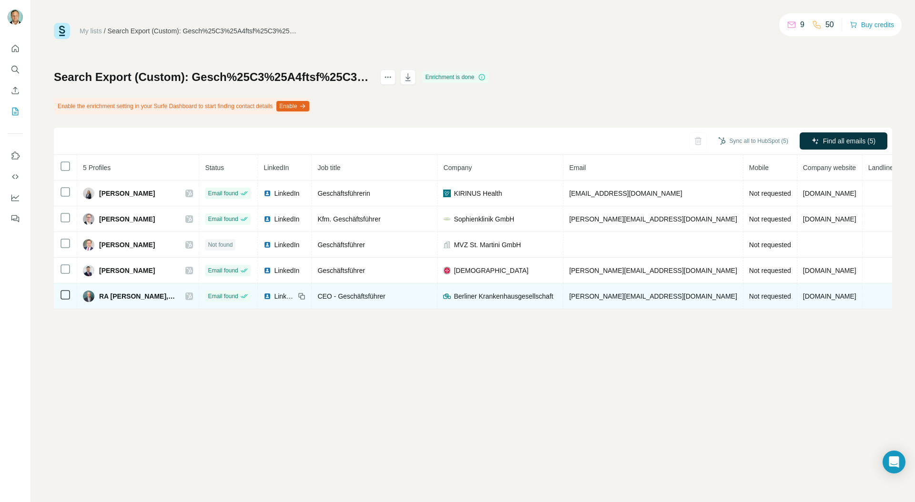
click at [186, 296] on icon at bounding box center [189, 297] width 6 height 8
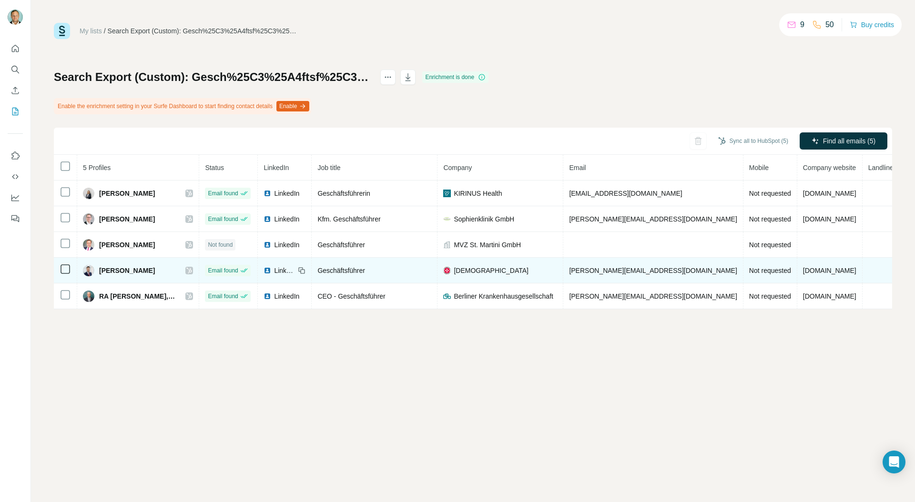
click at [187, 271] on icon at bounding box center [189, 271] width 5 height 6
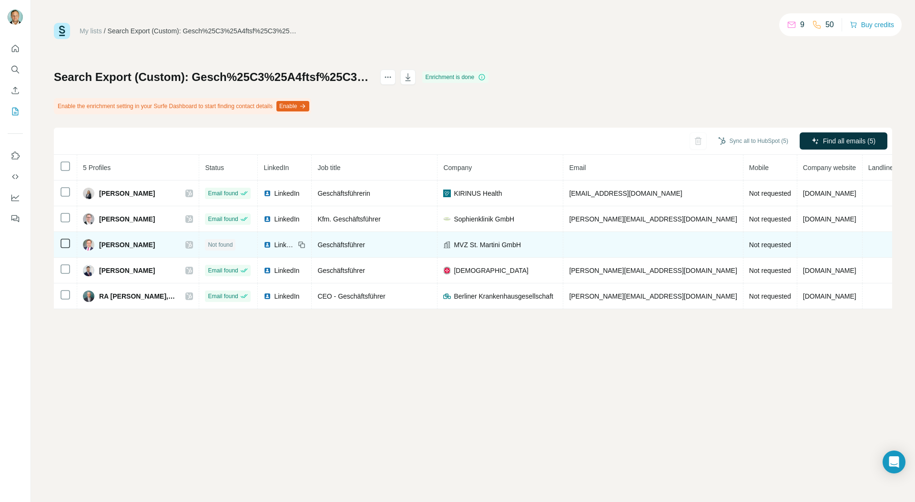
click at [274, 248] on span "LinkedIn" at bounding box center [284, 245] width 21 height 10
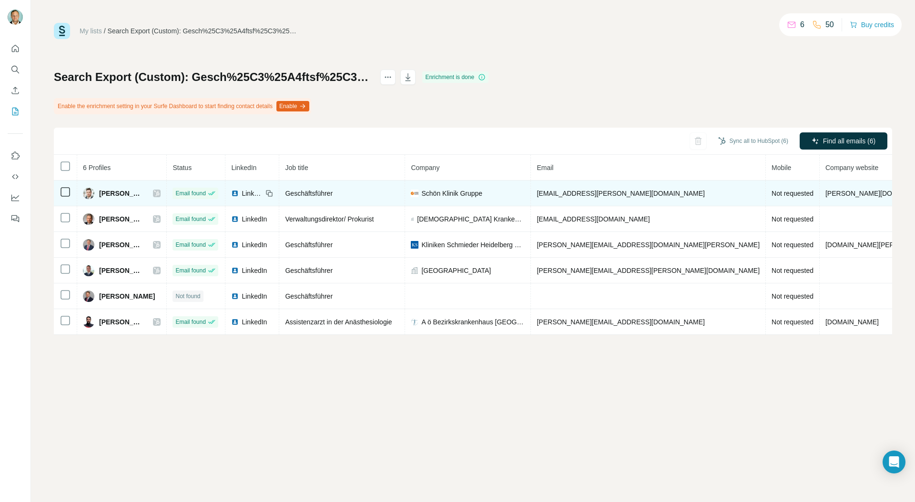
click at [160, 193] on icon at bounding box center [156, 194] width 5 height 6
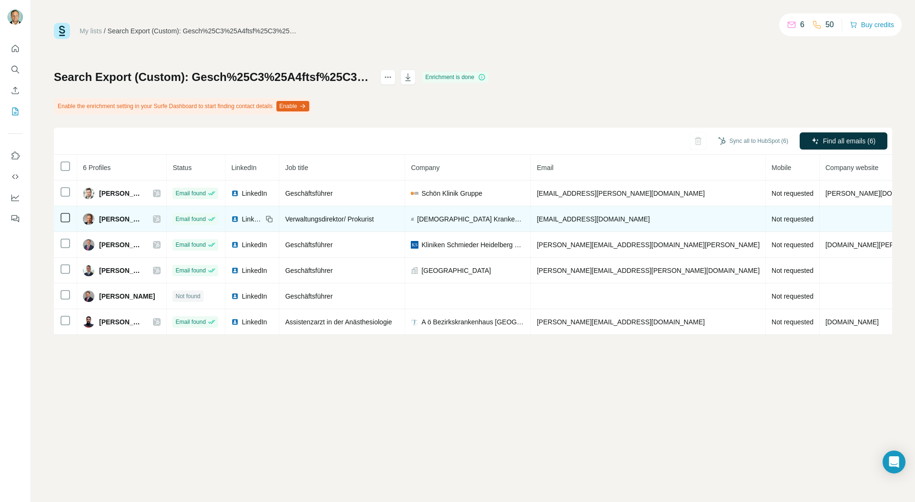
click at [160, 217] on icon at bounding box center [157, 219] width 6 height 8
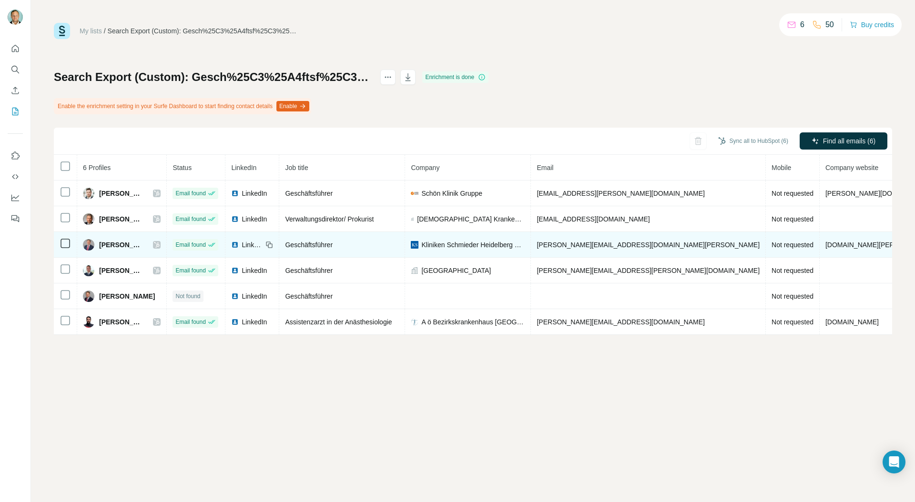
click at [160, 247] on icon at bounding box center [157, 245] width 6 height 8
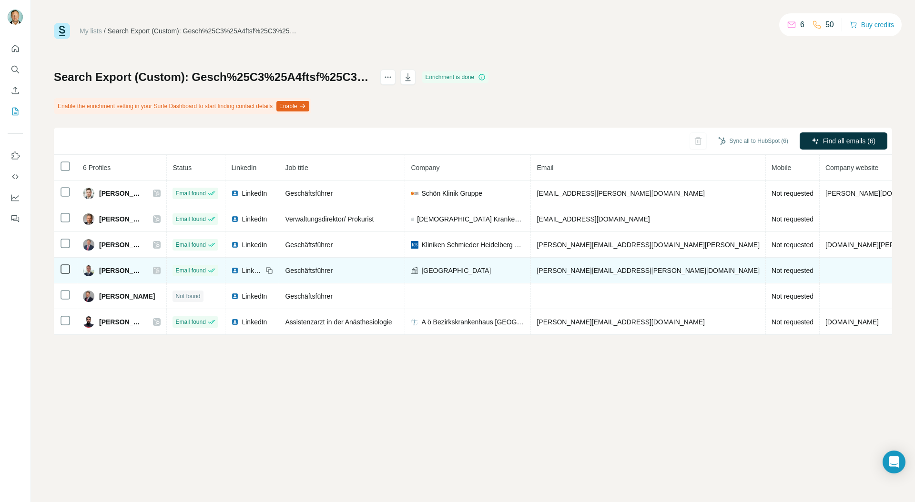
click at [160, 270] on icon at bounding box center [156, 271] width 5 height 6
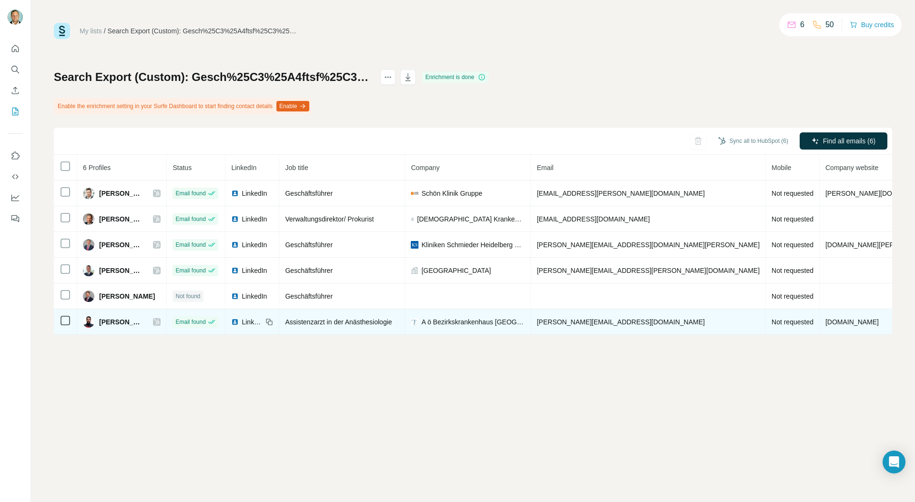
click at [160, 324] on icon at bounding box center [157, 322] width 6 height 8
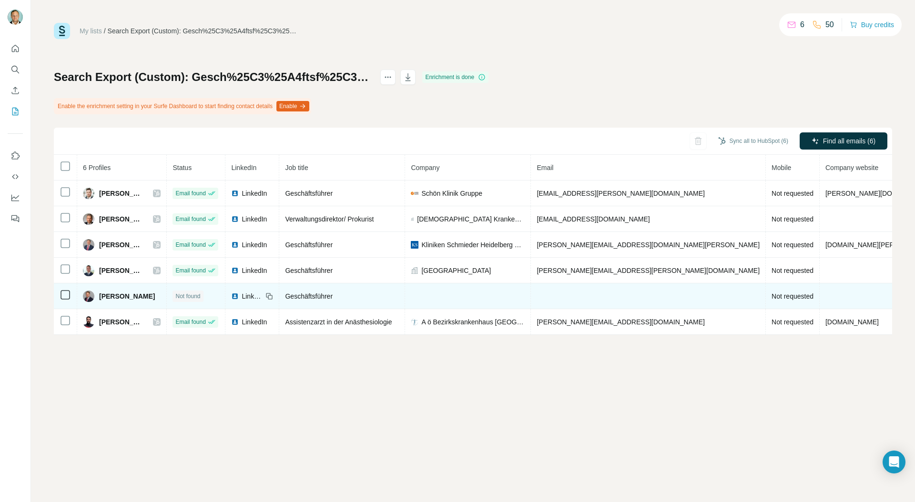
click at [263, 300] on span "LinkedIn" at bounding box center [252, 297] width 21 height 10
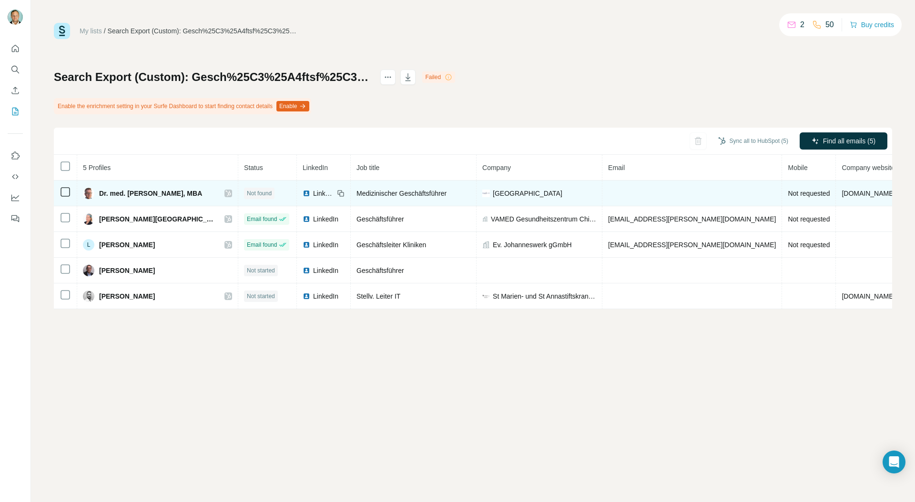
click at [226, 195] on icon at bounding box center [228, 194] width 5 height 6
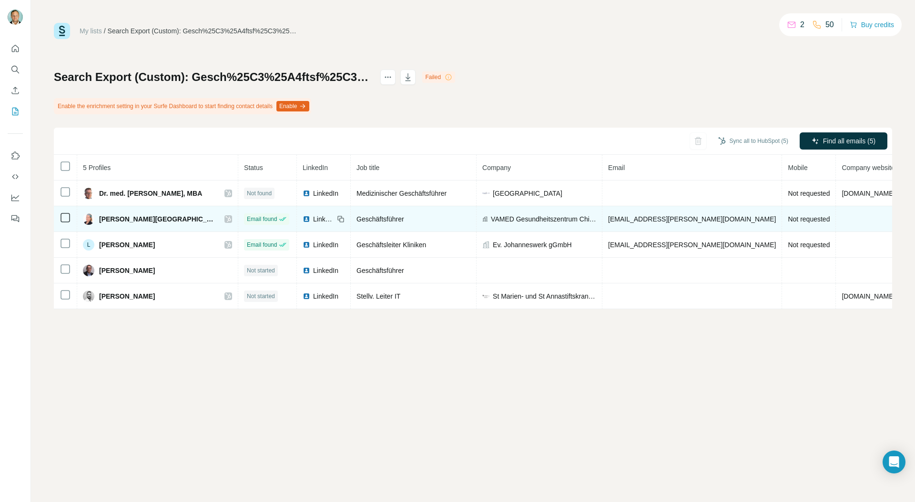
click at [225, 216] on icon at bounding box center [228, 219] width 6 height 8
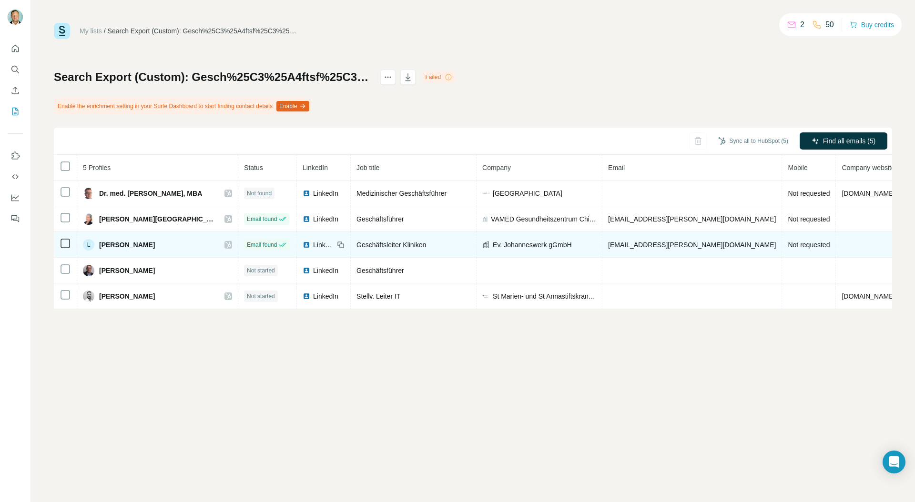
click at [226, 244] on icon at bounding box center [228, 245] width 5 height 6
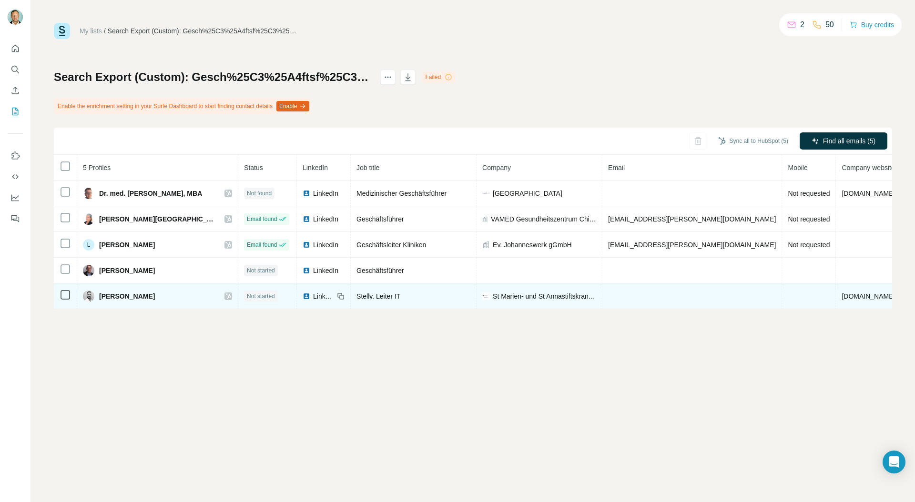
click at [224, 297] on div at bounding box center [228, 297] width 8 height 8
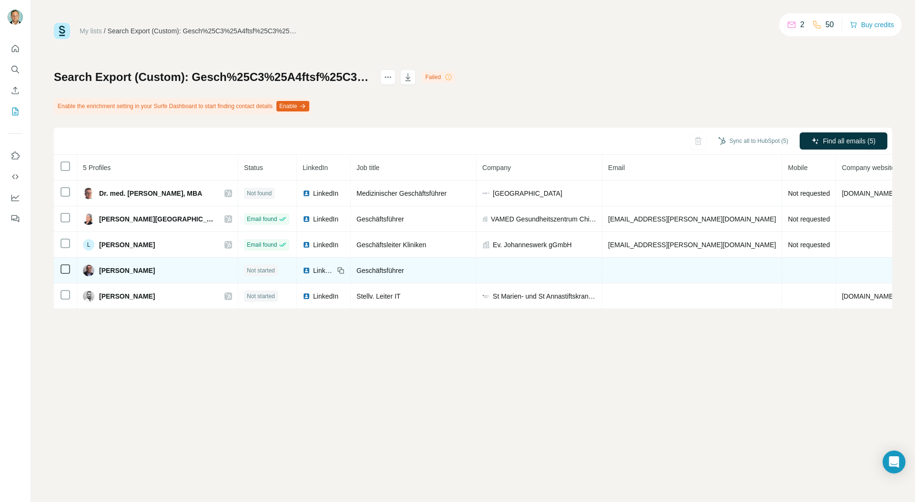
click at [313, 272] on span "LinkedIn" at bounding box center [323, 271] width 21 height 10
